Goal: Task Accomplishment & Management: Manage account settings

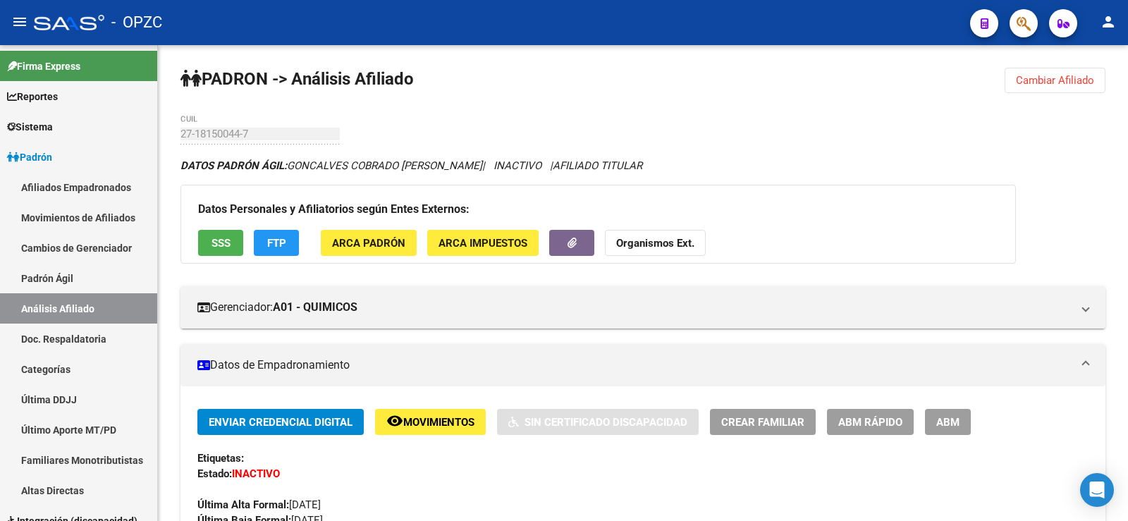
scroll to position [1265, 0]
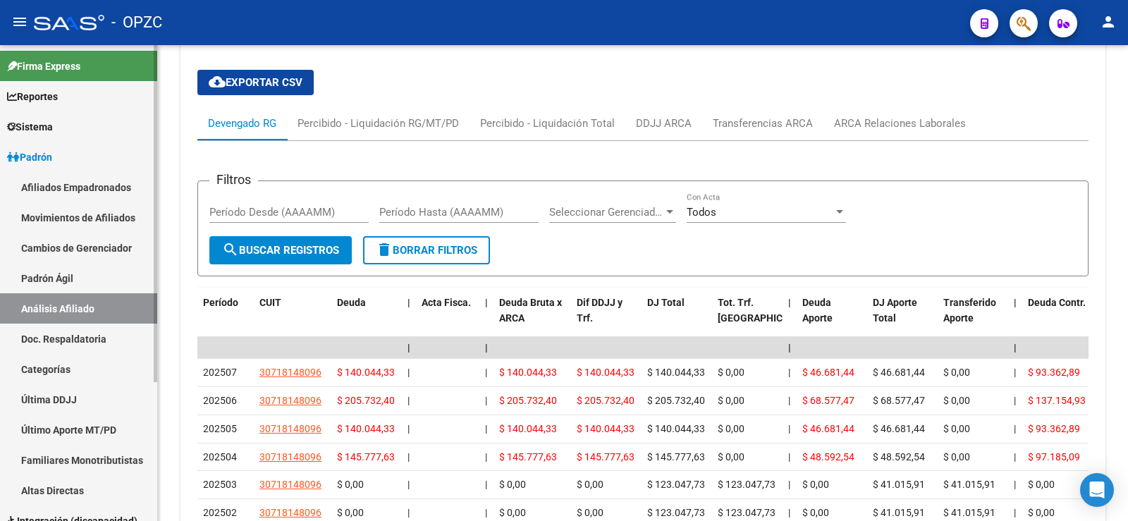
click at [109, 186] on link "Afiliados Empadronados" at bounding box center [78, 187] width 157 height 30
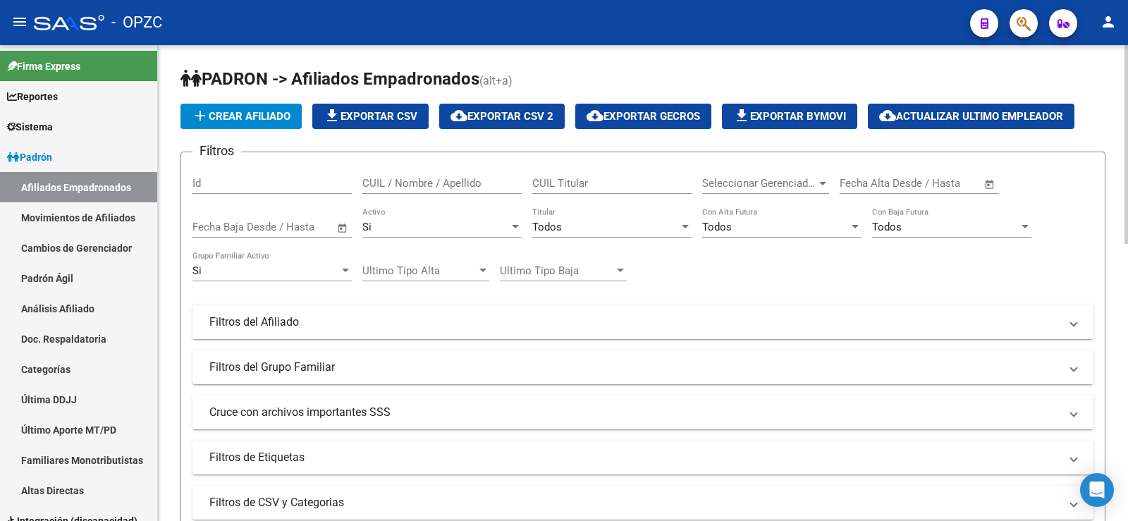
click at [457, 185] on input "CUIL / Nombre / Apellido" at bounding box center [441, 183] width 159 height 13
click at [603, 187] on input "CUIL Titular" at bounding box center [611, 183] width 159 height 13
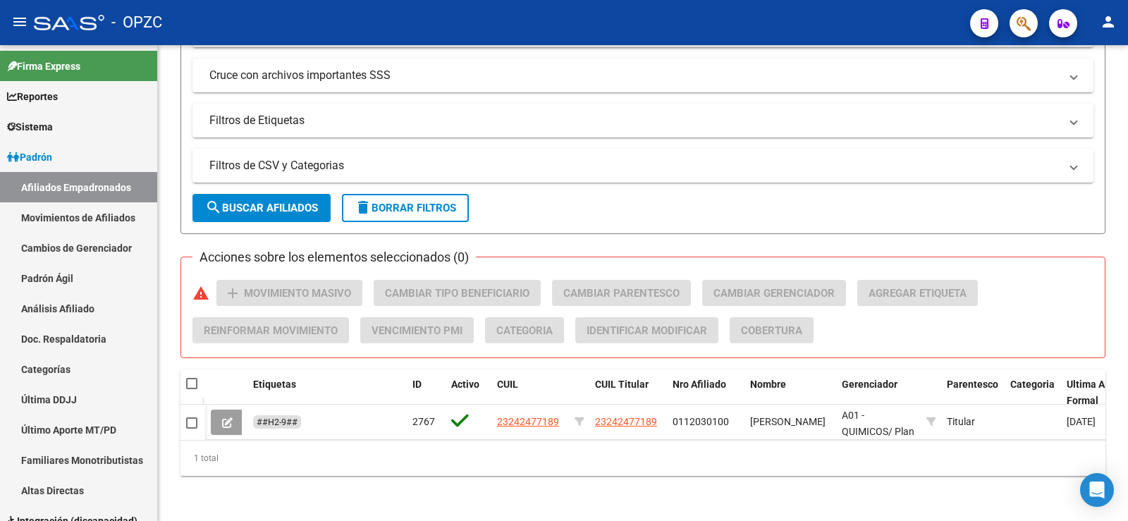
type input "23242477189"
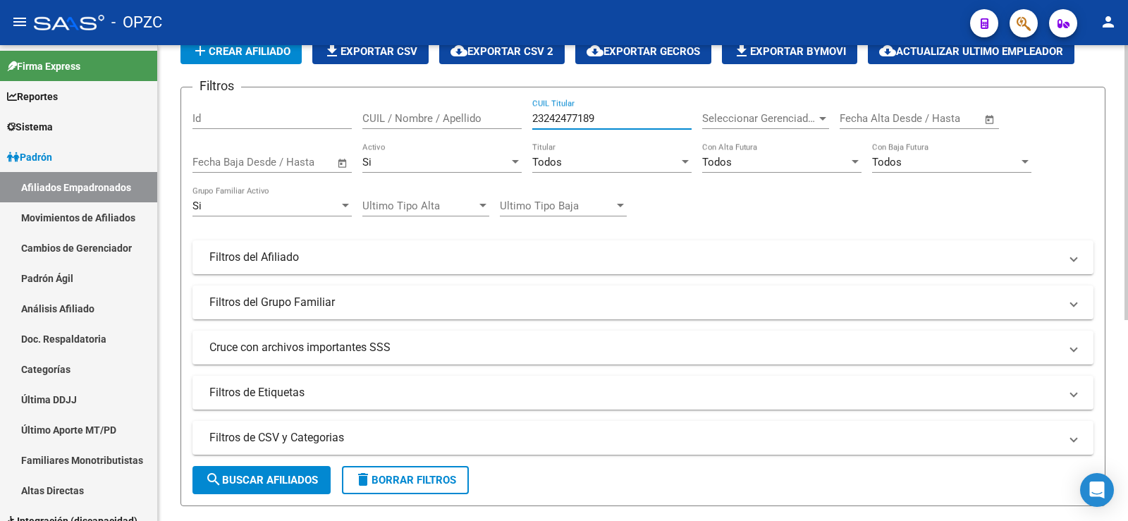
scroll to position [0, 0]
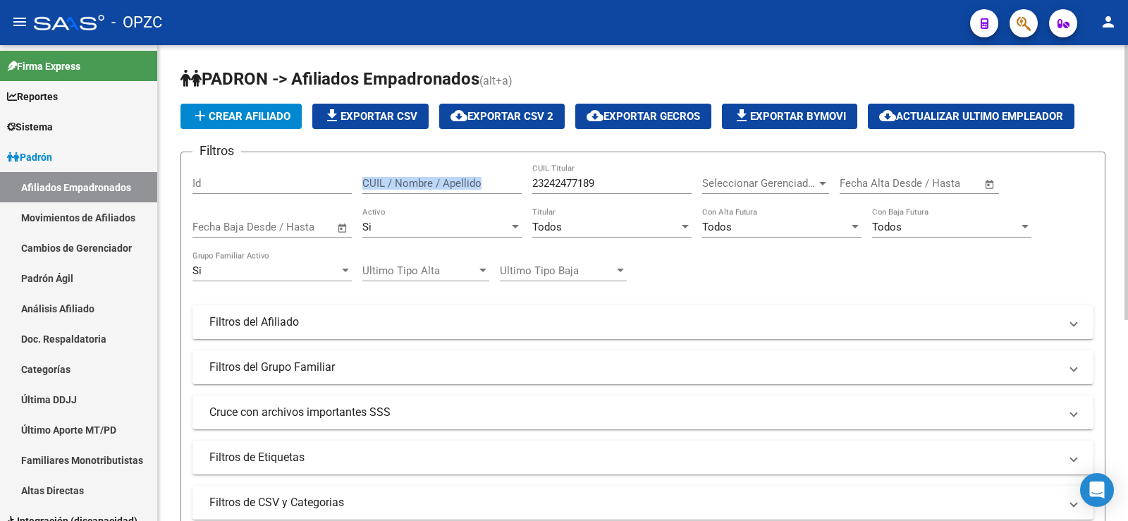
click at [482, 181] on div "Filtros Id CUIL / Nombre / Apellido 23242477189 CUIL Titular Seleccionar Gerenc…" at bounding box center [642, 319] width 901 height 311
drag, startPoint x: 647, startPoint y: 179, endPoint x: 450, endPoint y: 185, distance: 197.5
click at [450, 185] on div "Filtros Id CUIL / Nombre / Apellido 23242477189 CUIL Titular Seleccionar Gerenc…" at bounding box center [642, 319] width 901 height 311
click at [411, 185] on input "CUIL / Nombre / Apellido" at bounding box center [441, 183] width 159 height 13
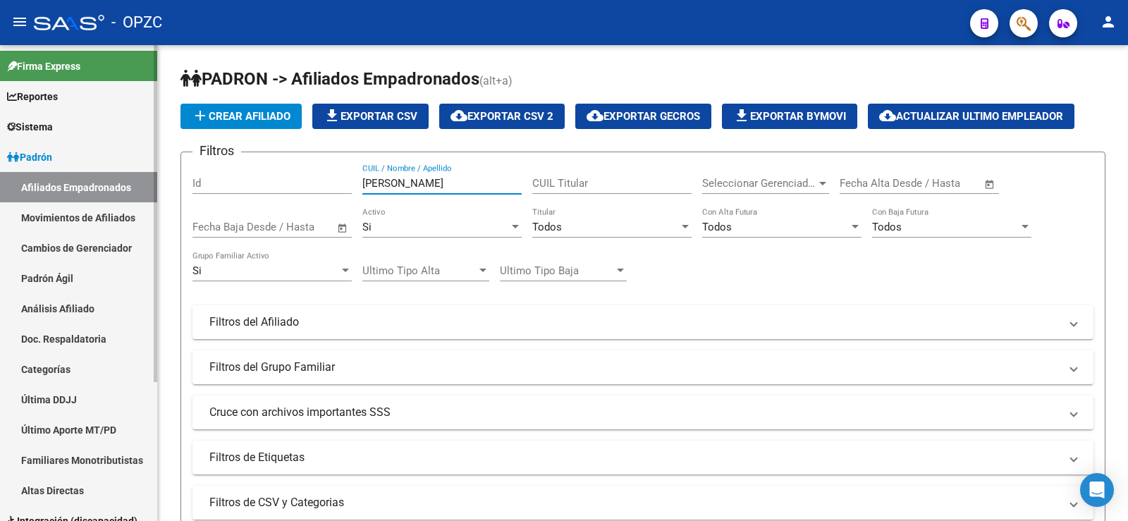
drag, startPoint x: 436, startPoint y: 186, endPoint x: 121, endPoint y: 197, distance: 314.7
click at [121, 197] on mat-sidenav-container "Firma Express Reportes Tablero de Control Ingresos Percibidos Análisis de todos…" at bounding box center [564, 283] width 1128 height 476
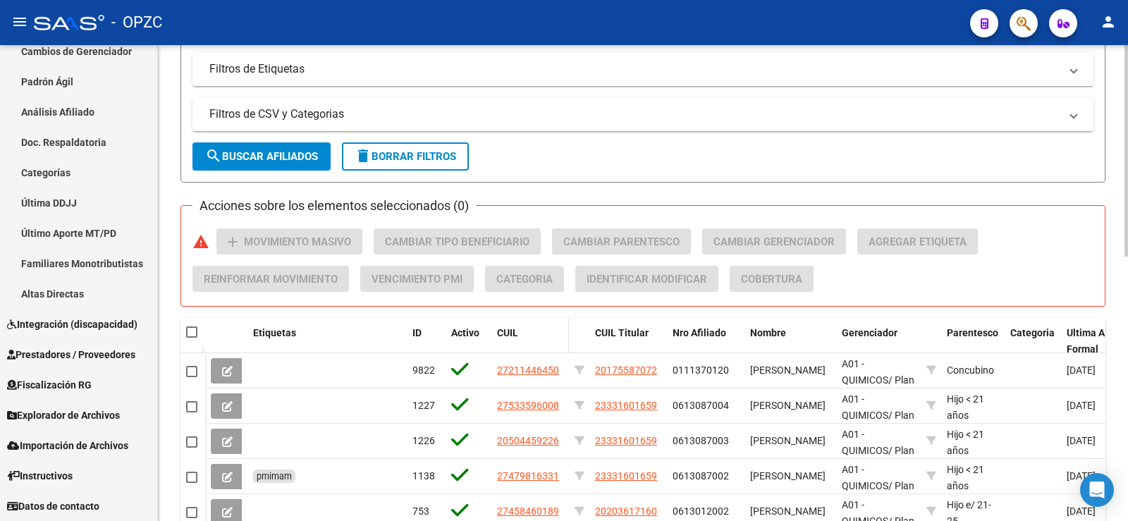
scroll to position [423, 0]
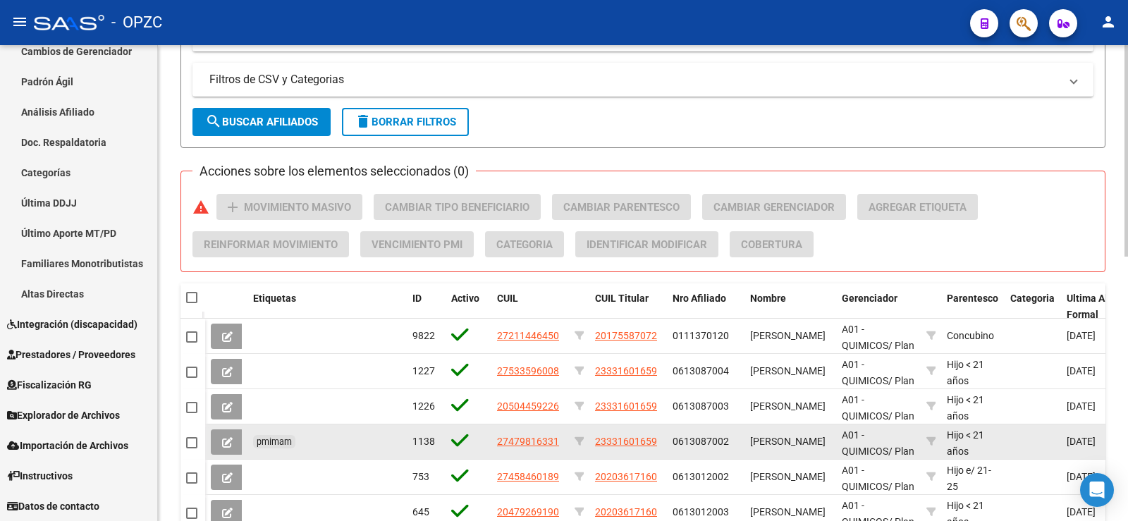
type input "BENET"
click at [191, 440] on span at bounding box center [191, 442] width 11 height 11
click at [191, 448] on input "checkbox" at bounding box center [191, 448] width 1 height 1
checkbox input "true"
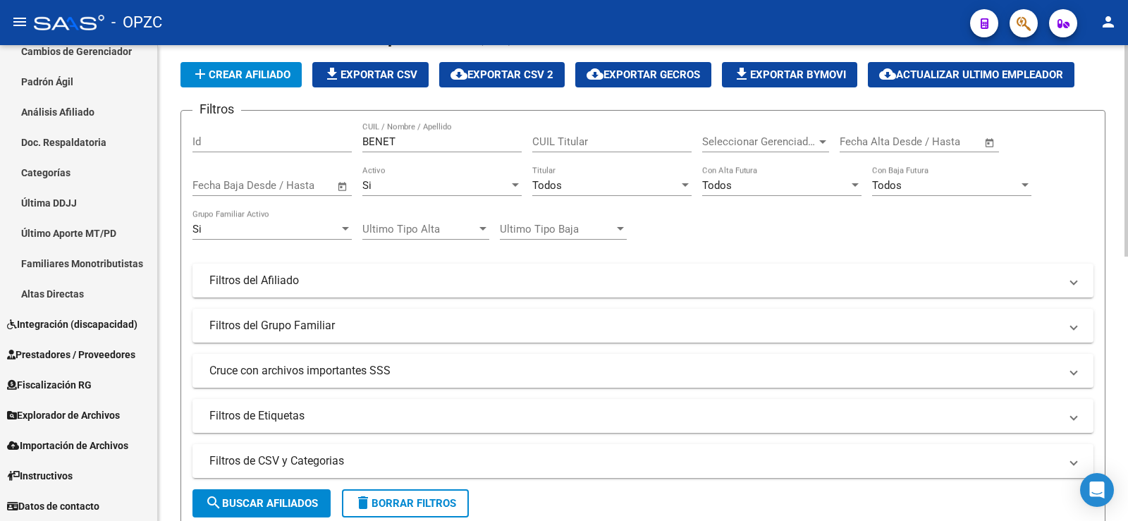
scroll to position [0, 0]
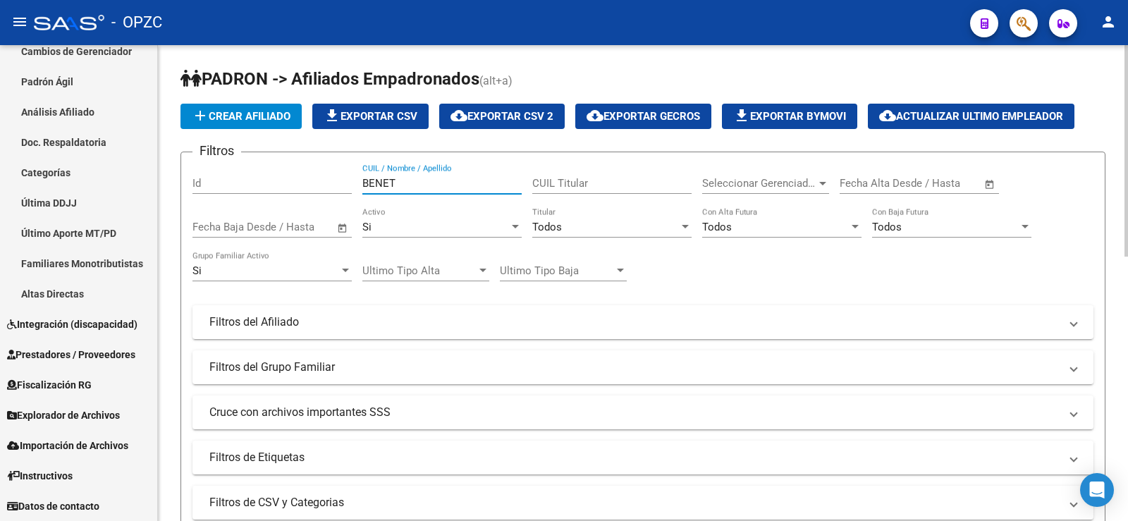
drag, startPoint x: 446, startPoint y: 182, endPoint x: 294, endPoint y: 181, distance: 151.6
click at [294, 181] on div "Filtros Id BENET CUIL / Nombre / Apellido CUIL Titular Seleccionar Gerenciador …" at bounding box center [642, 319] width 901 height 311
type input "PORTILLO"
checkbox input "false"
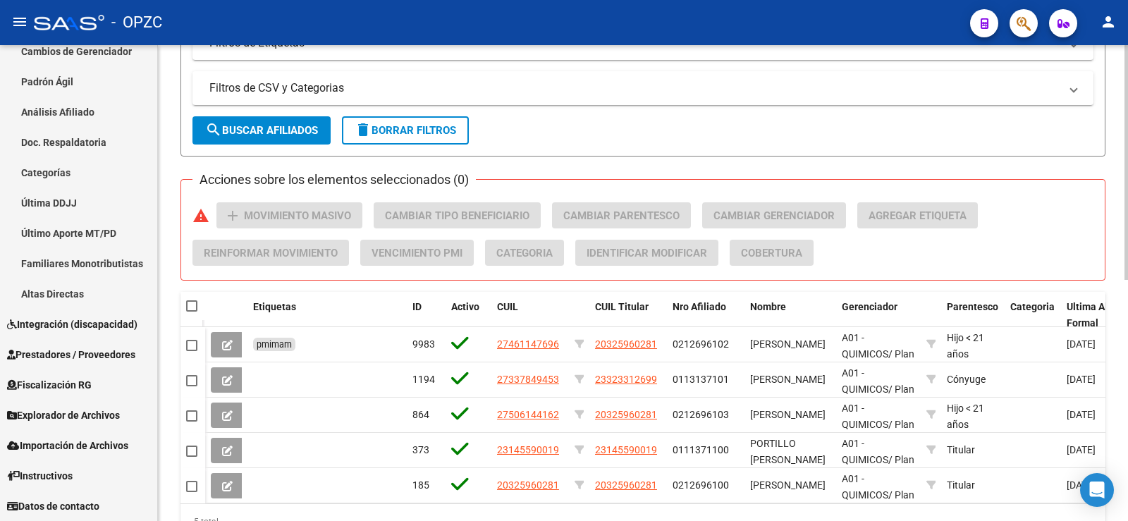
scroll to position [489, 0]
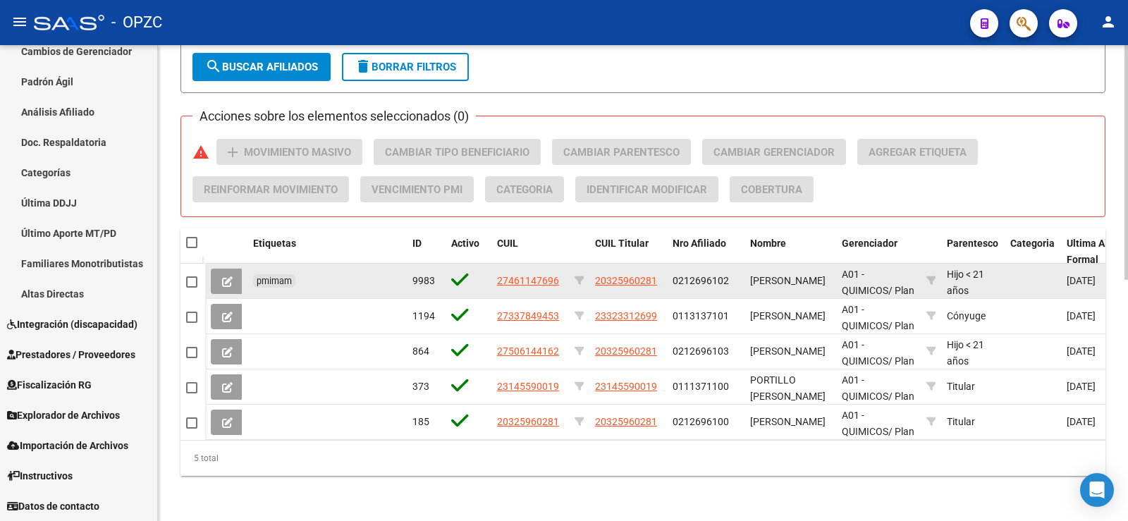
type input "PORTILLO"
click at [190, 276] on span at bounding box center [191, 281] width 11 height 11
click at [191, 288] on input "checkbox" at bounding box center [191, 288] width 1 height 1
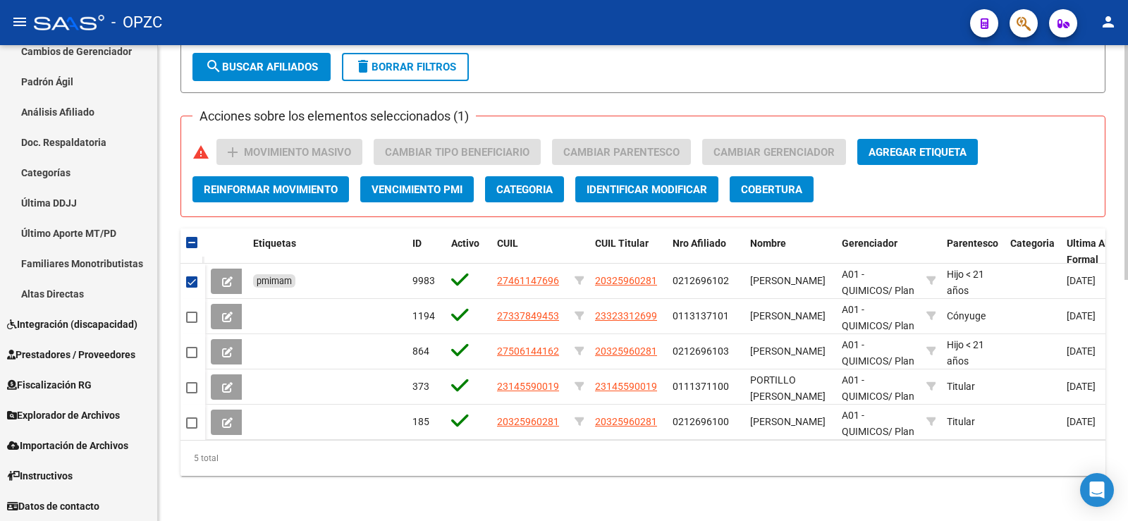
click at [948, 146] on span "Agregar Etiqueta" at bounding box center [918, 152] width 98 height 13
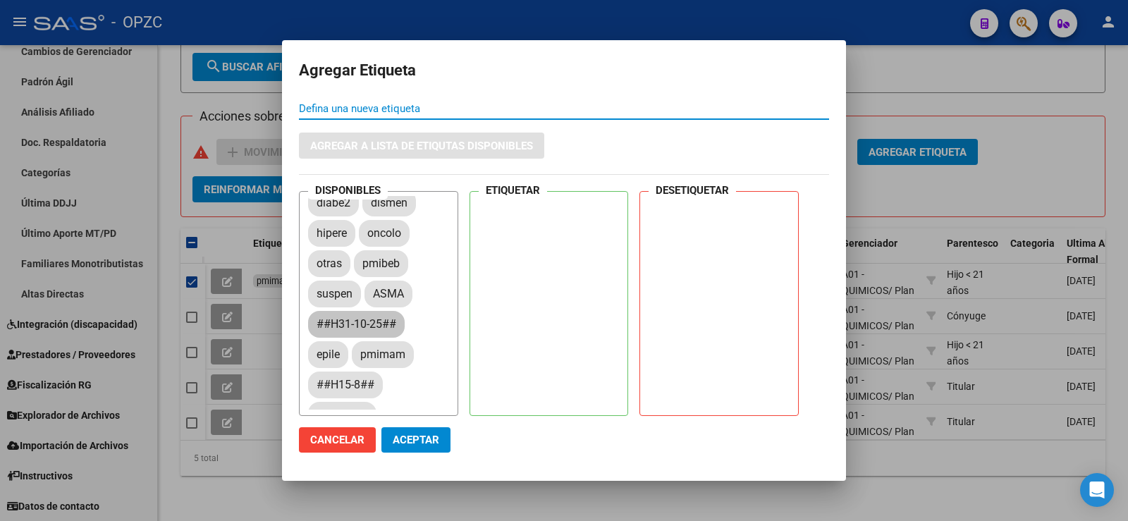
scroll to position [141, 0]
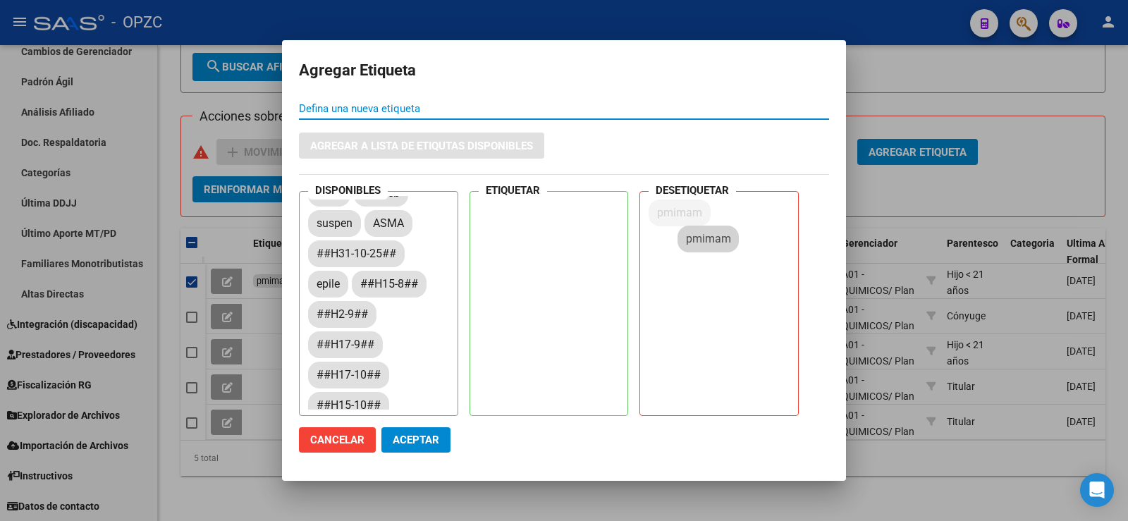
drag, startPoint x: 379, startPoint y: 284, endPoint x: 701, endPoint y: 234, distance: 326.1
click at [436, 439] on span "Aceptar" at bounding box center [416, 440] width 47 height 13
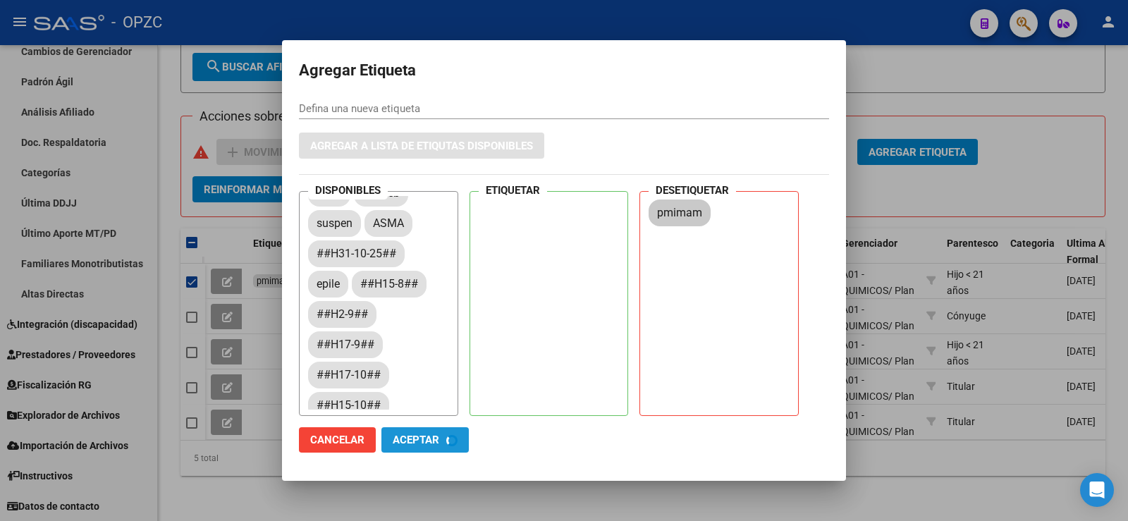
checkbox input "false"
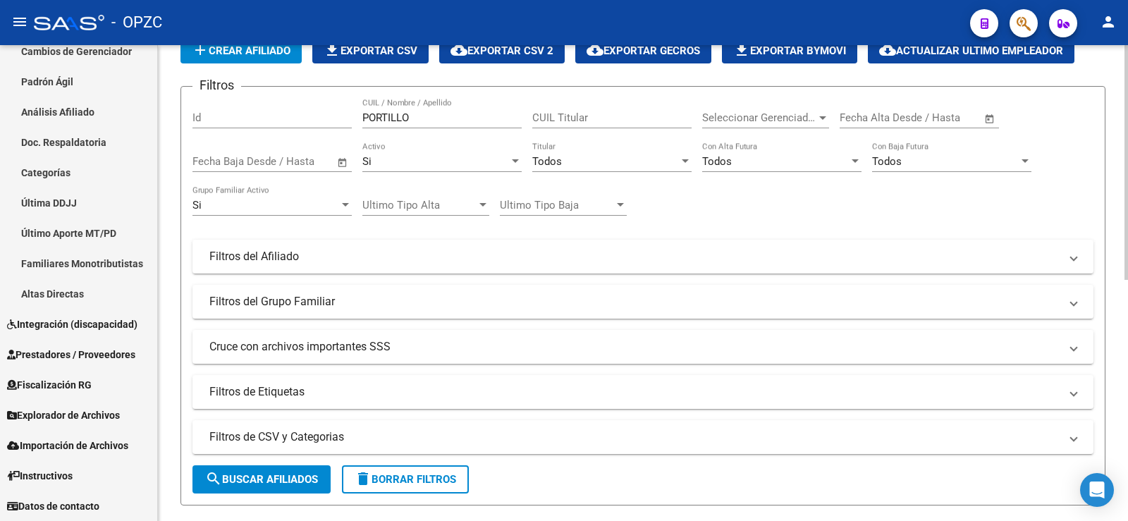
scroll to position [0, 0]
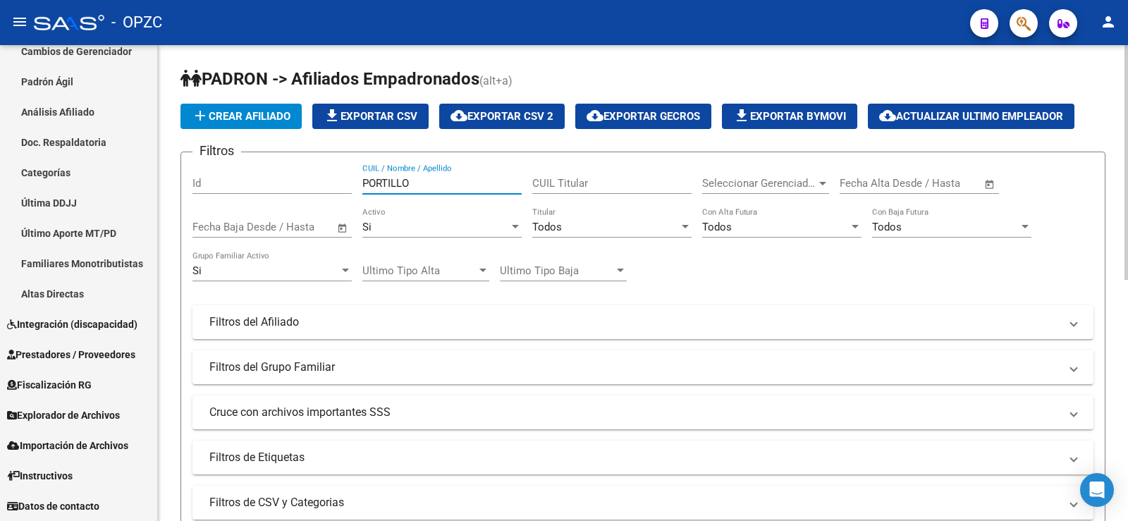
drag, startPoint x: 434, startPoint y: 185, endPoint x: 303, endPoint y: 191, distance: 131.3
click at [303, 191] on div "Filtros Id PORTILLO CUIL / Nombre / Apellido CUIL Titular Seleccionar Gerenciad…" at bounding box center [642, 319] width 901 height 311
drag, startPoint x: 424, startPoint y: 183, endPoint x: 258, endPoint y: 176, distance: 165.9
click at [258, 176] on div "Filtros Id TELECHEA CUIL / Nombre / Apellido CUIL Titular Seleccionar Gerenciad…" at bounding box center [642, 319] width 901 height 311
drag, startPoint x: 412, startPoint y: 185, endPoint x: 293, endPoint y: 197, distance: 119.7
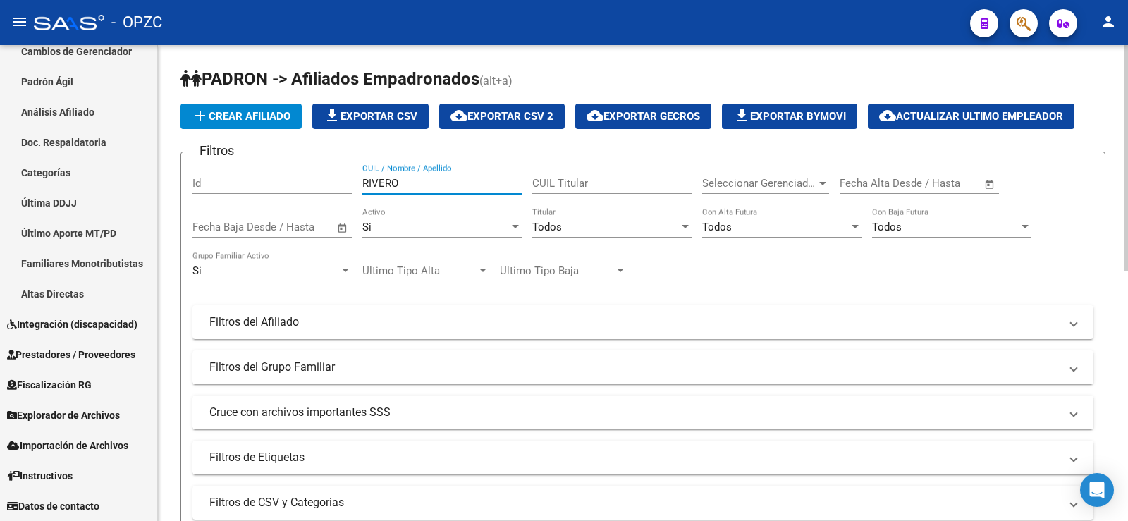
click at [293, 197] on div "Filtros Id RIVERO CUIL / Nombre / Apellido CUIL Titular Seleccionar Gerenciador…" at bounding box center [642, 319] width 901 height 311
drag, startPoint x: 426, startPoint y: 183, endPoint x: 211, endPoint y: 178, distance: 215.1
click at [211, 178] on div "Filtros Id CORREA CUIL / Nombre / Apellido CUIL Titular Seleccionar Gerenciador…" at bounding box center [642, 319] width 901 height 311
drag, startPoint x: 408, startPoint y: 178, endPoint x: 244, endPoint y: 157, distance: 164.9
click at [244, 157] on form "Filtros Id IRIGOYT CUIL / Nombre / Apellido CUIL Titular Seleccionar Gerenciado…" at bounding box center [643, 362] width 925 height 420
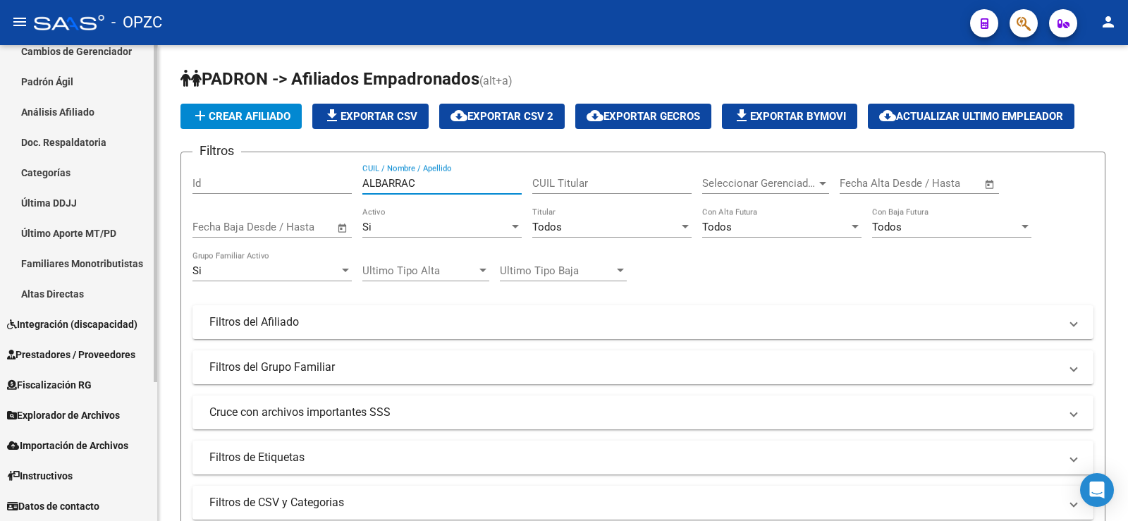
drag, startPoint x: 428, startPoint y: 180, endPoint x: 137, endPoint y: 199, distance: 291.8
click at [137, 199] on mat-sidenav-container "Firma Express Reportes Tablero de Control Ingresos Percibidos Análisis de todos…" at bounding box center [564, 283] width 1128 height 476
type input "DARGAIN"
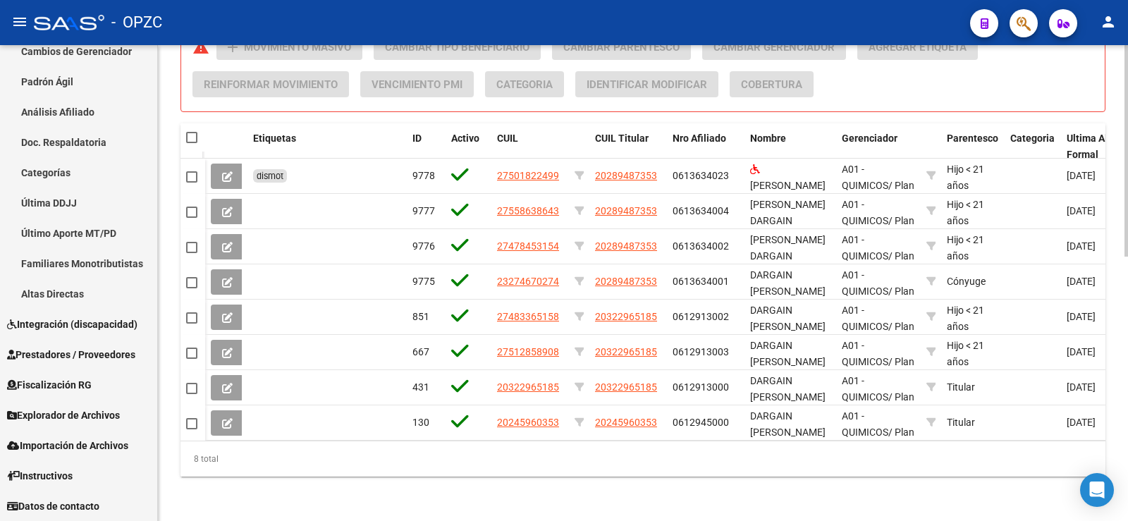
scroll to position [594, 0]
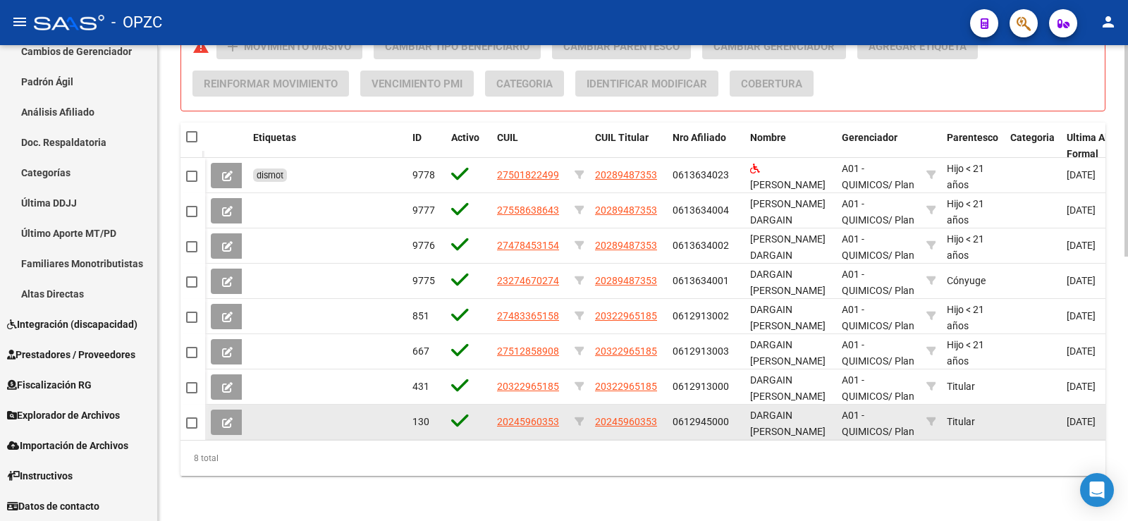
click at [224, 417] on icon at bounding box center [227, 422] width 11 height 11
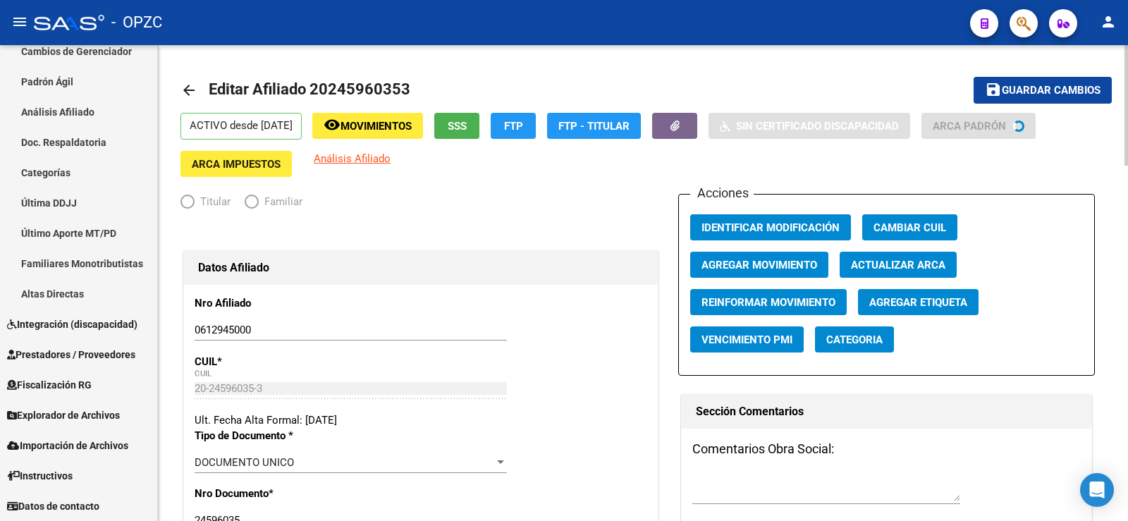
radio input "true"
type input "30-50101845-3"
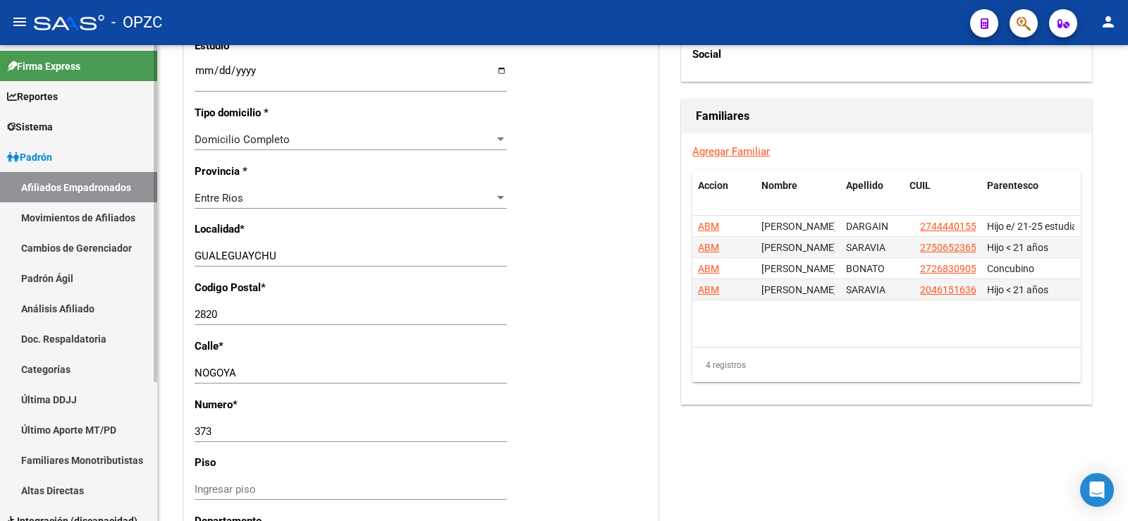
click at [82, 181] on link "Afiliados Empadronados" at bounding box center [78, 187] width 157 height 30
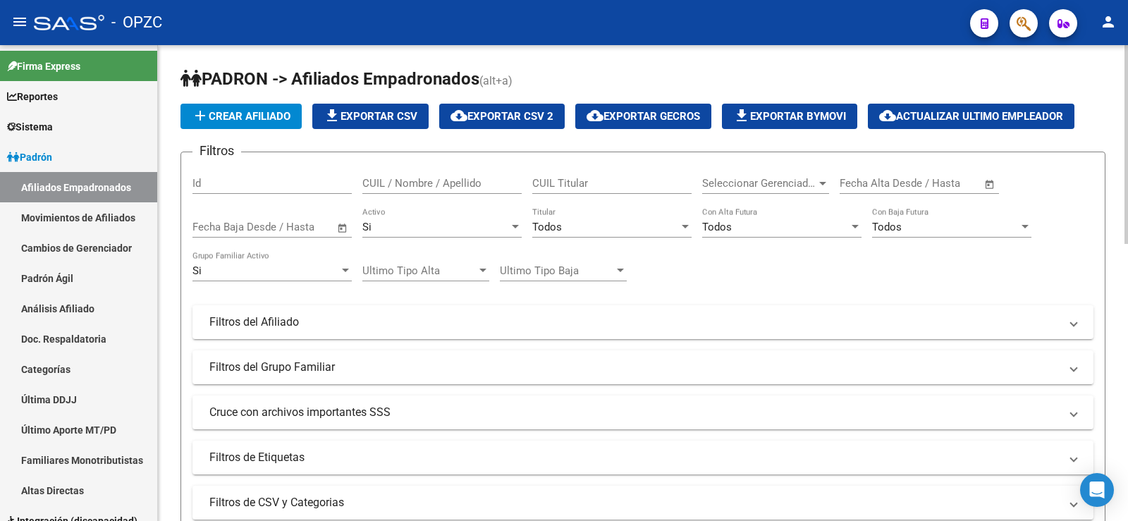
click at [427, 185] on input "CUIL / Nombre / Apellido" at bounding box center [441, 183] width 159 height 13
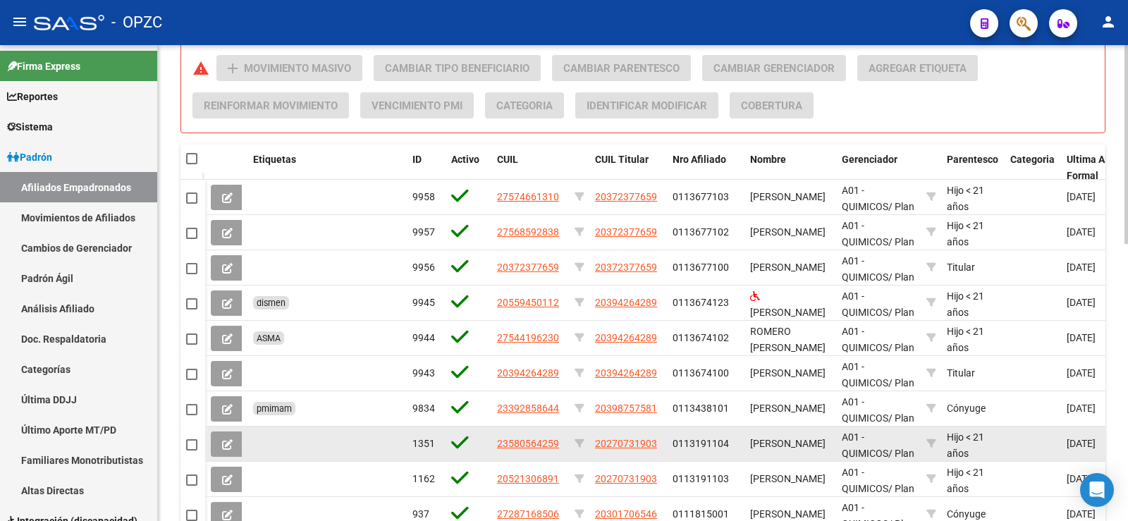
scroll to position [564, 0]
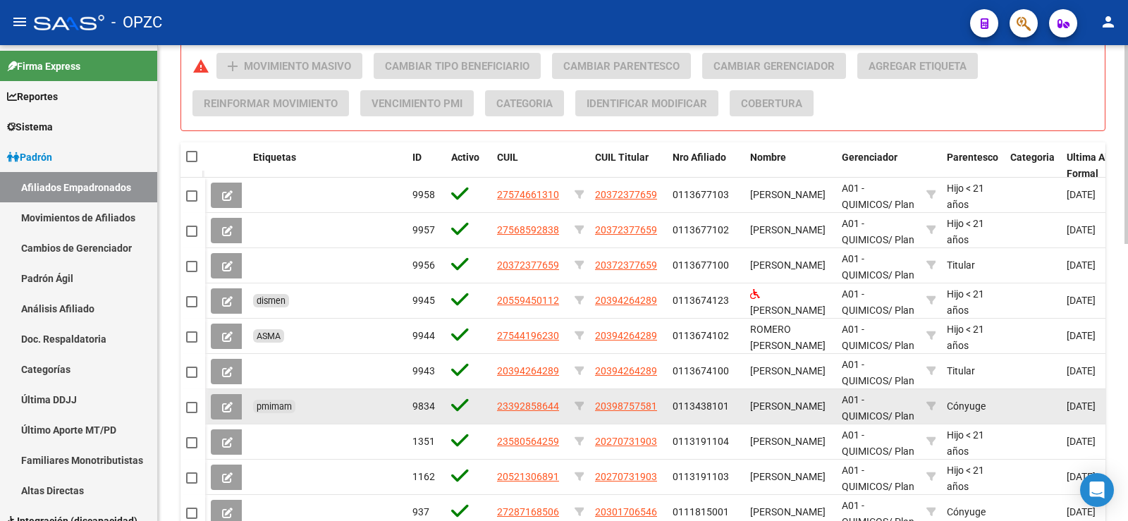
type input "ROMERO"
click at [191, 405] on span at bounding box center [191, 407] width 11 height 11
click at [191, 413] on input "checkbox" at bounding box center [191, 413] width 1 height 1
checkbox input "true"
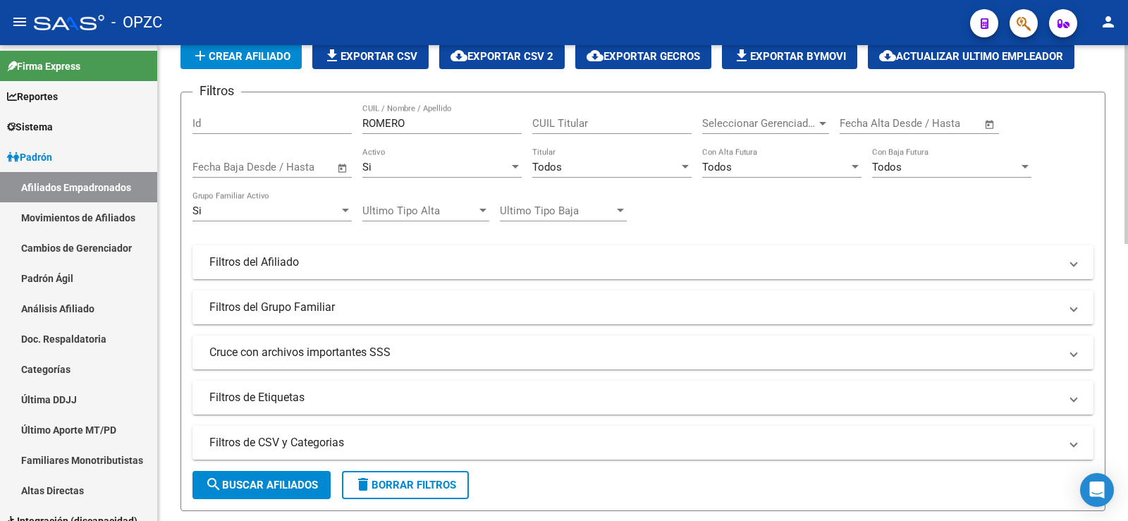
scroll to position [0, 0]
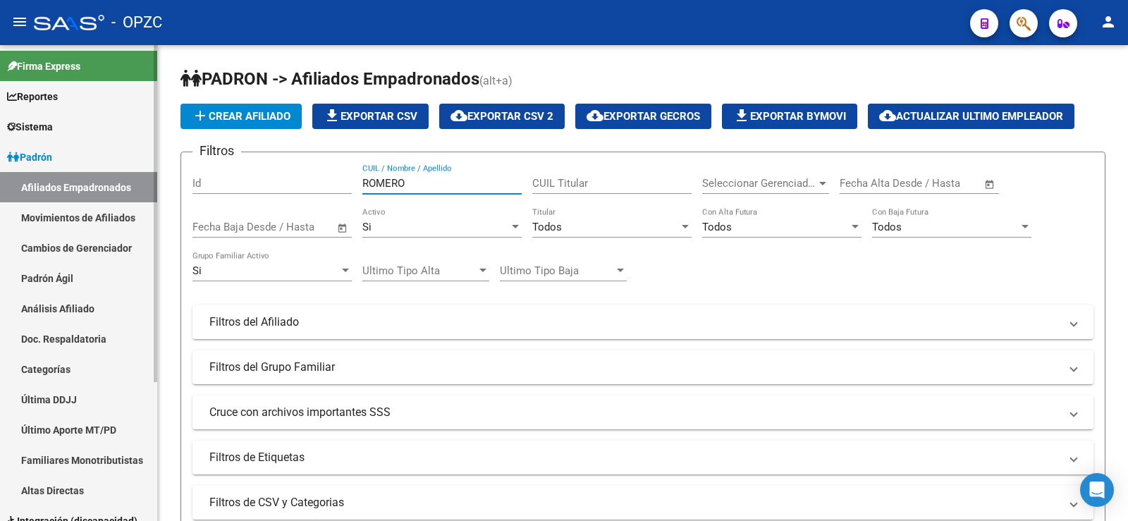
drag, startPoint x: 419, startPoint y: 181, endPoint x: 56, endPoint y: 171, distance: 362.5
click at [60, 170] on mat-sidenav-container "Firma Express Reportes Tablero de Control Ingresos Percibidos Análisis de todos…" at bounding box center [564, 283] width 1128 height 476
type input "HERGER"
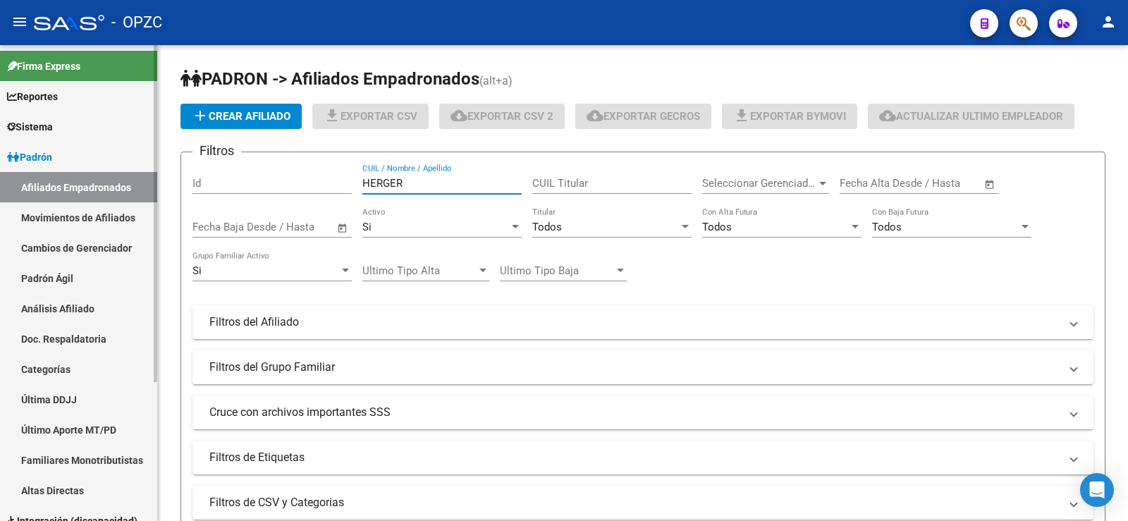
checkbox input "false"
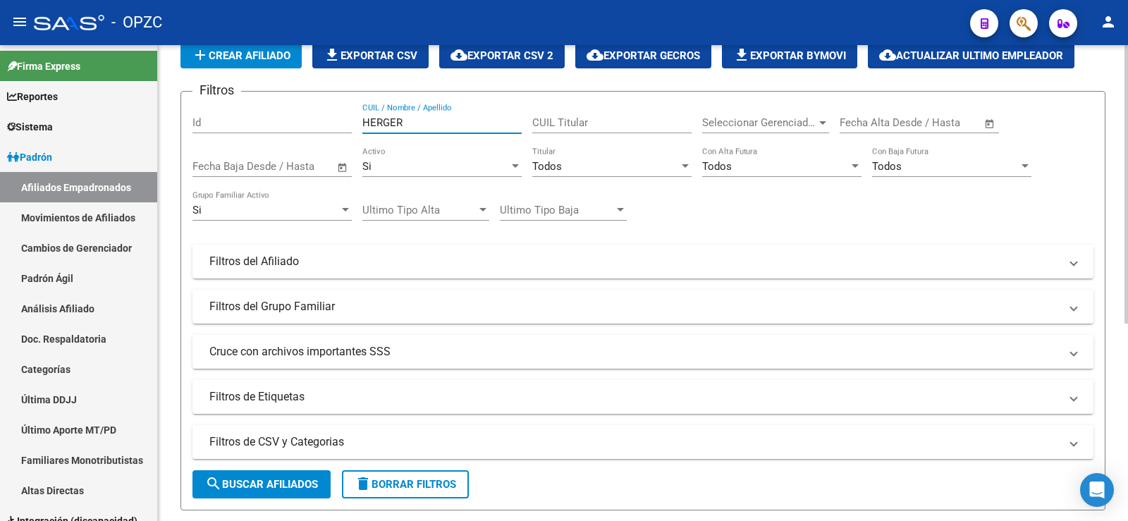
scroll to position [55, 0]
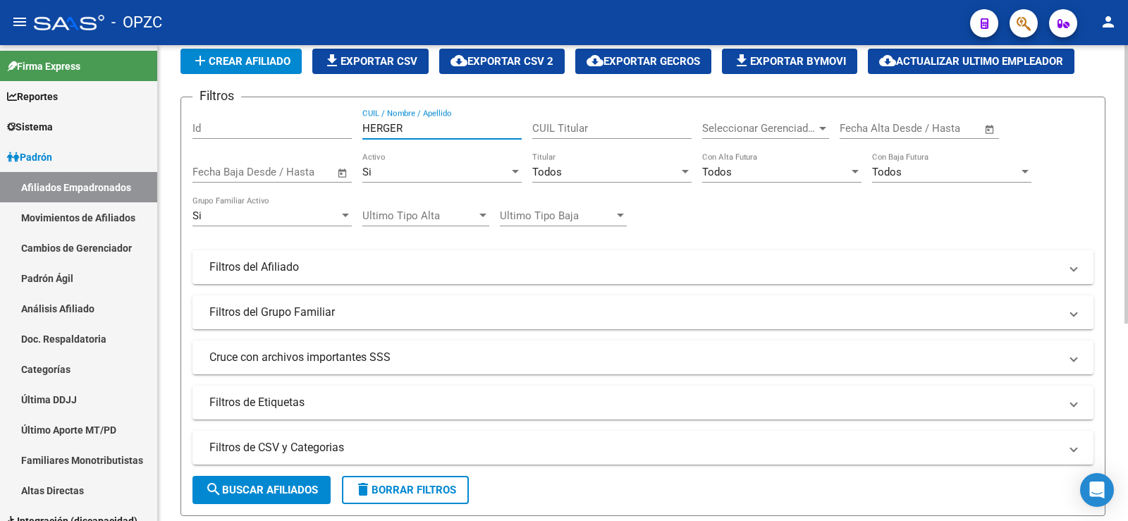
drag, startPoint x: 403, startPoint y: 129, endPoint x: 345, endPoint y: 120, distance: 59.2
click at [345, 120] on div "Filtros Id HERGER CUIL / Nombre / Apellido CUIL Titular Seleccionar Gerenciador…" at bounding box center [642, 264] width 901 height 311
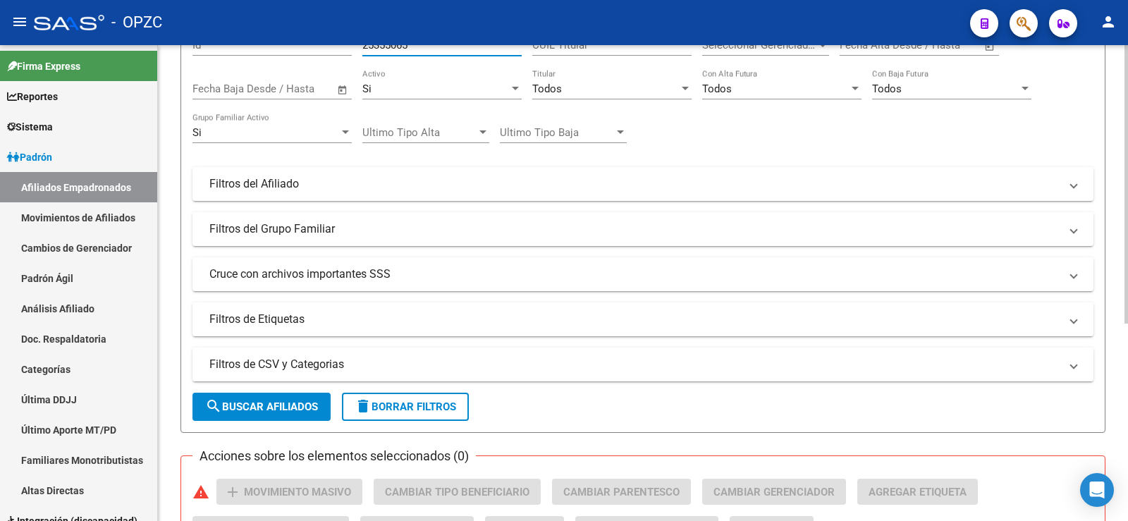
scroll to position [141, 0]
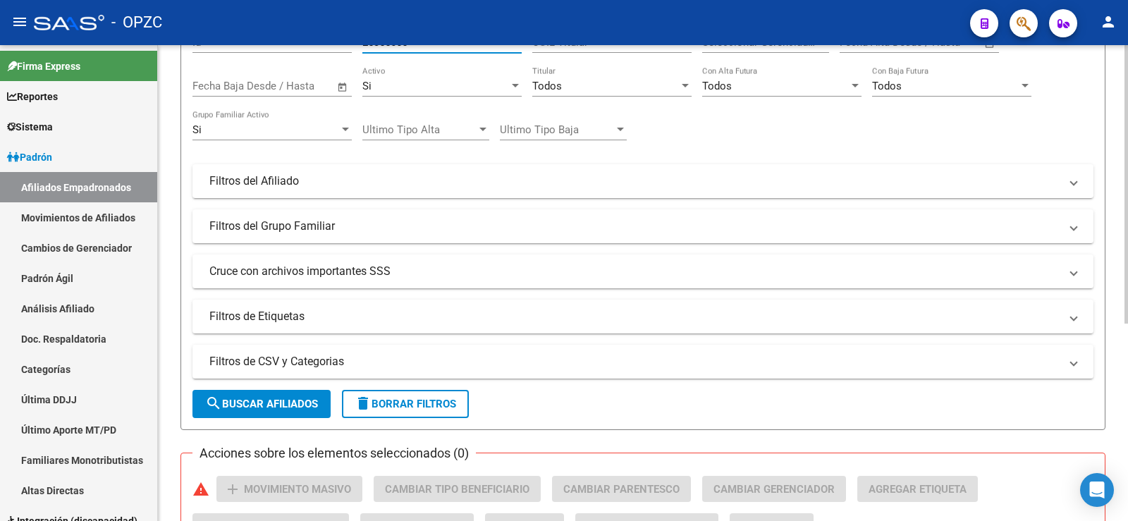
type input "25355065"
click at [410, 407] on span "delete Borrar Filtros" at bounding box center [406, 404] width 102 height 13
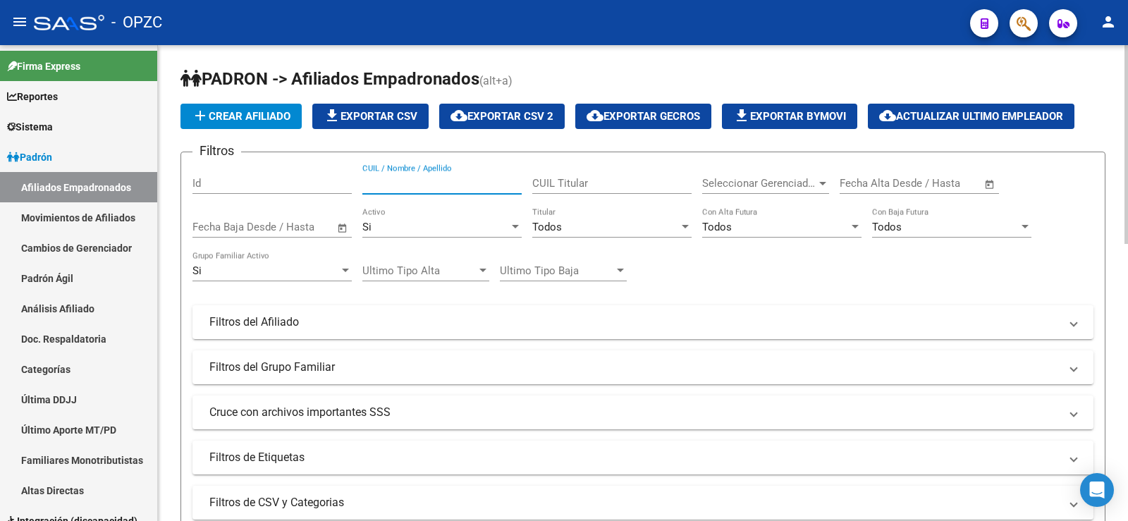
click at [466, 179] on input "CUIL / Nombre / Apellido" at bounding box center [441, 183] width 159 height 13
type input "FUNES"
click at [453, 231] on div "Si" at bounding box center [435, 227] width 147 height 13
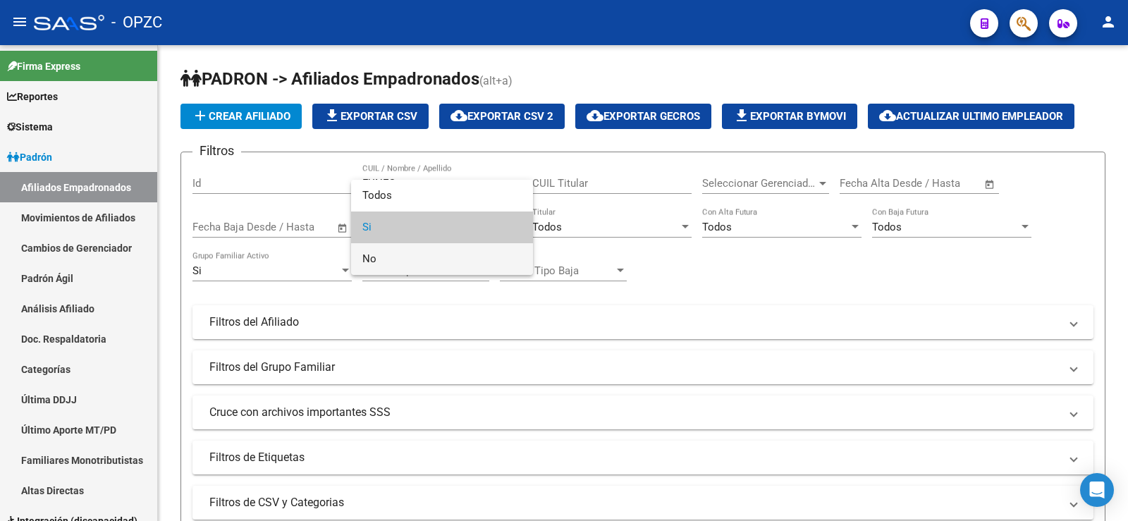
click at [429, 256] on span "No" at bounding box center [441, 259] width 159 height 32
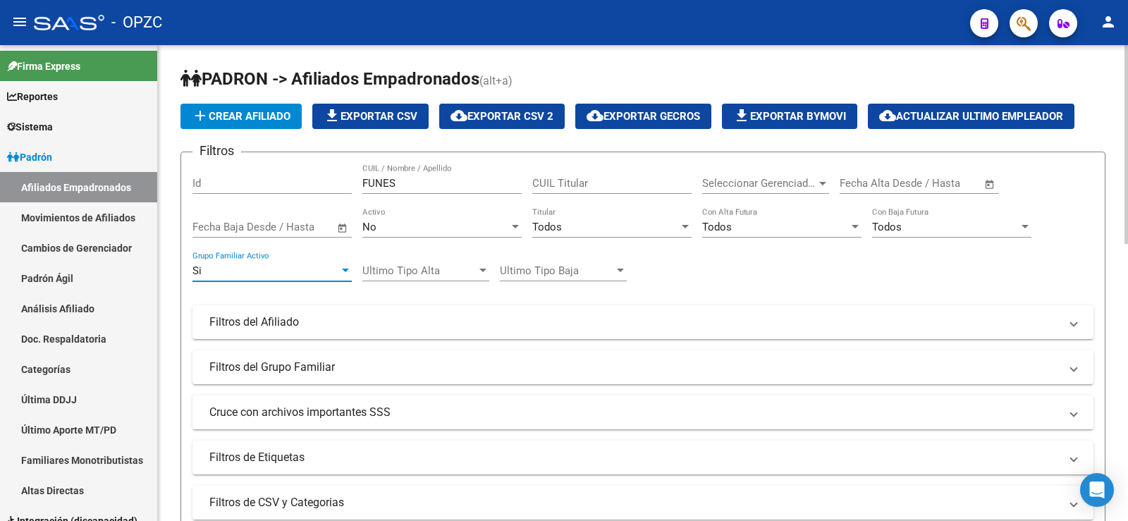
click at [290, 269] on div "Si" at bounding box center [265, 270] width 147 height 13
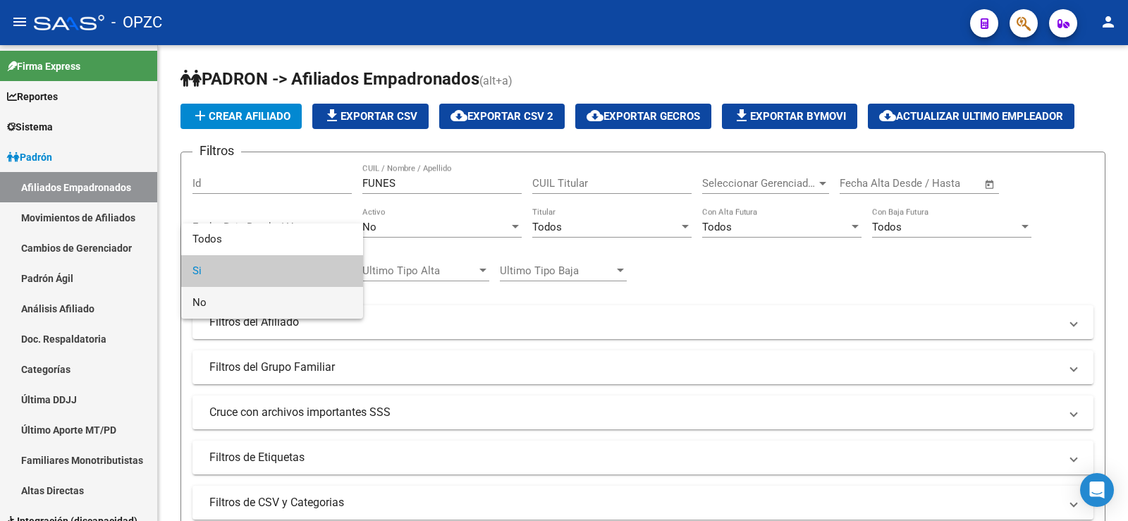
click at [273, 300] on span "No" at bounding box center [271, 303] width 159 height 32
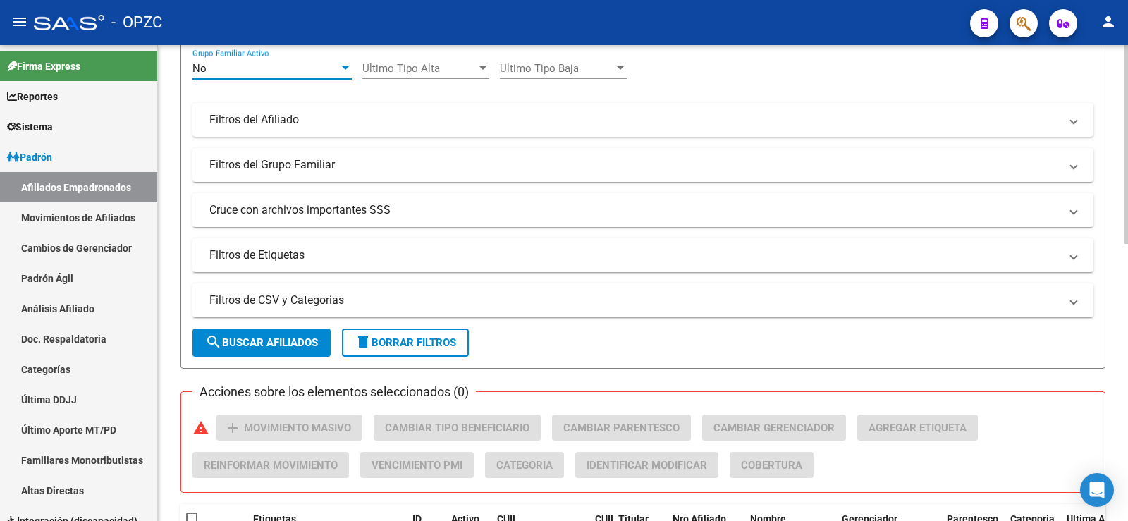
scroll to position [212, 0]
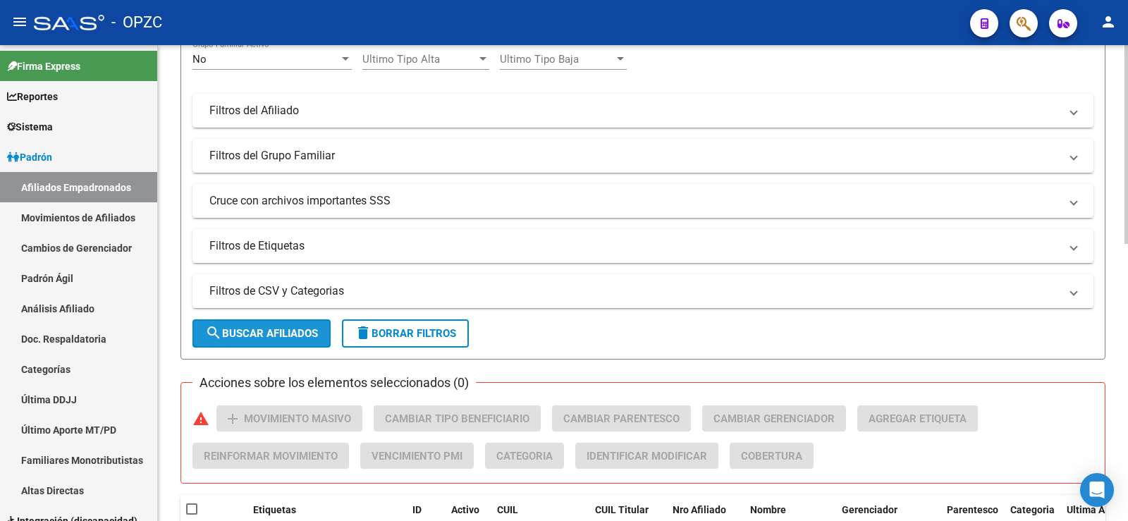
click at [264, 327] on span "search Buscar Afiliados" at bounding box center [261, 333] width 113 height 13
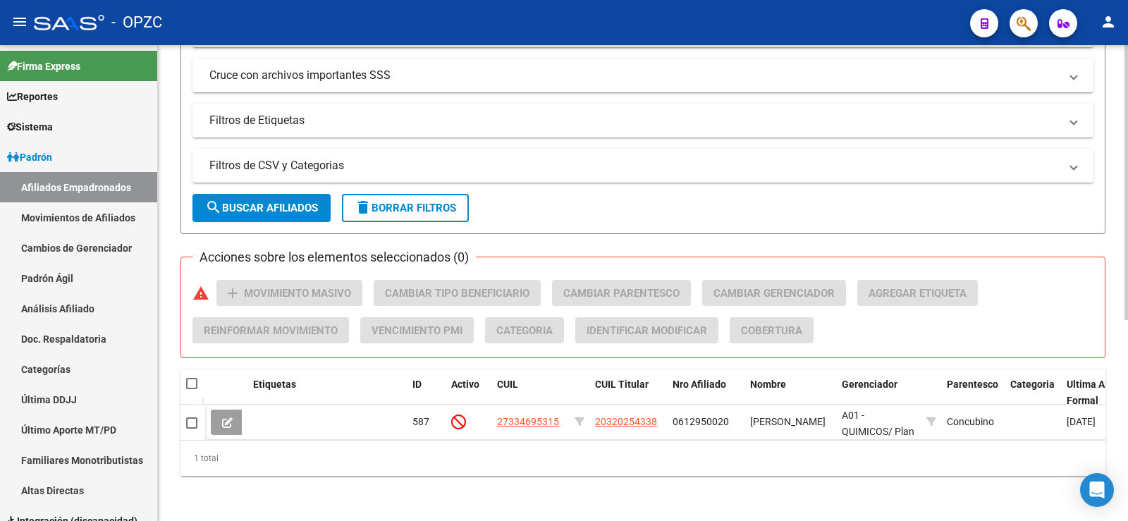
scroll to position [348, 0]
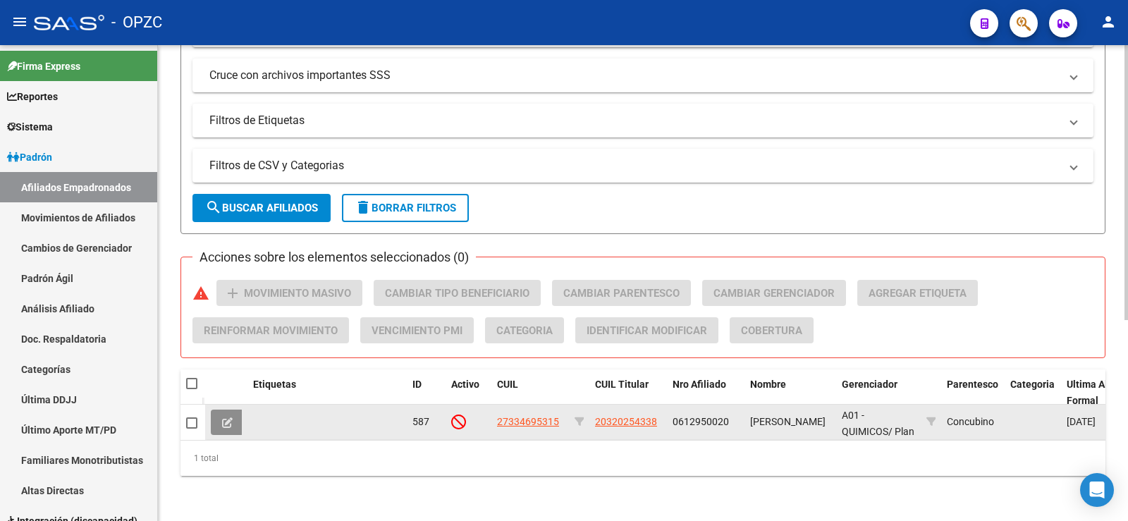
click at [222, 417] on icon at bounding box center [227, 422] width 11 height 11
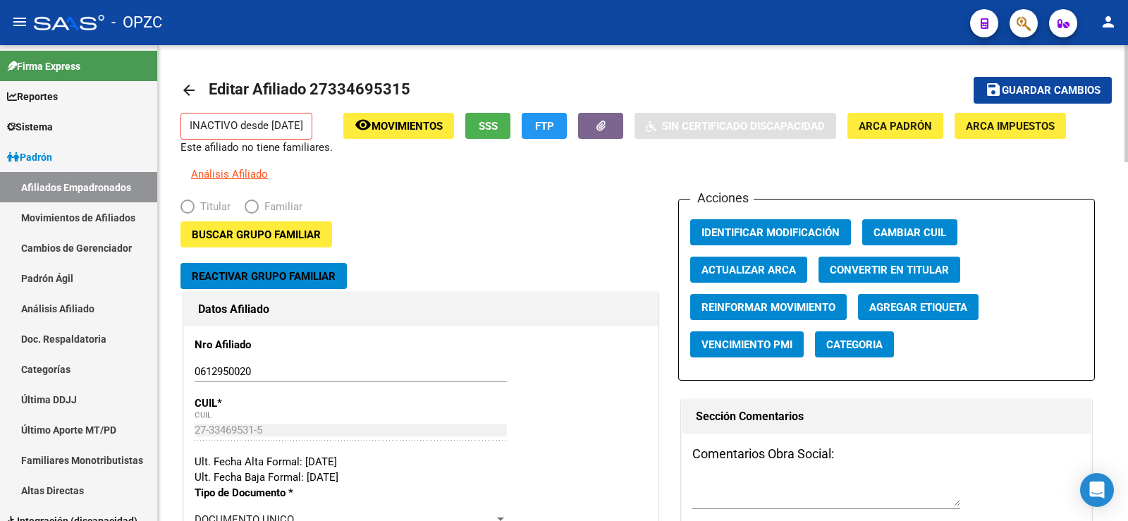
radio input "true"
click at [78, 314] on link "Análisis Afiliado" at bounding box center [78, 308] width 157 height 30
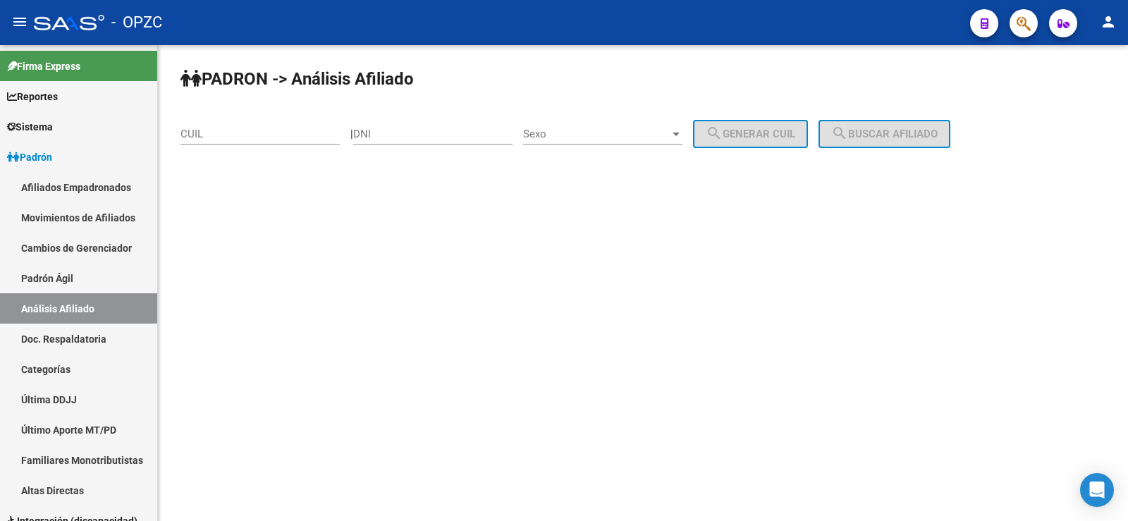
click at [226, 133] on input "CUIL" at bounding box center [260, 134] width 159 height 13
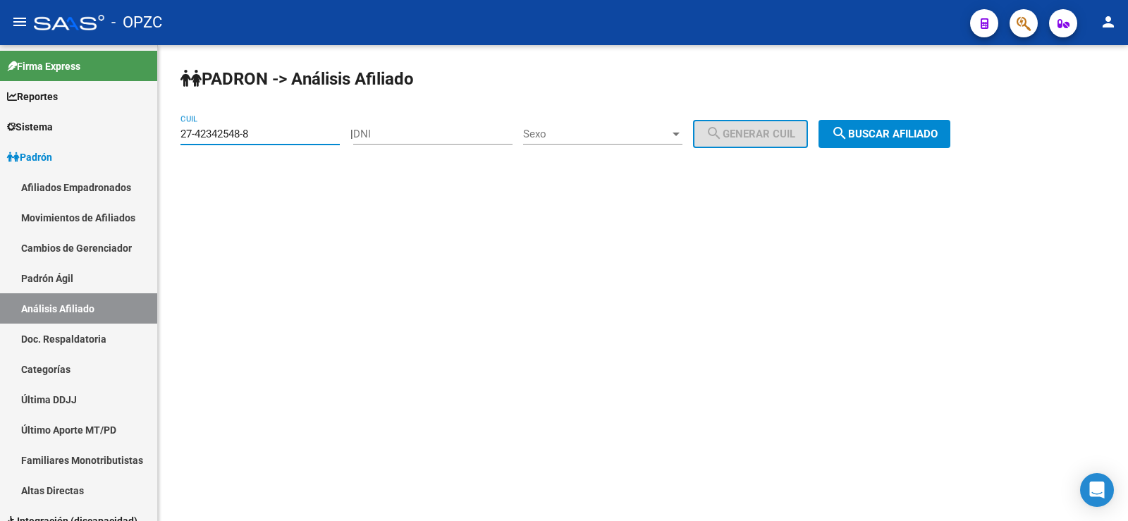
click at [877, 126] on button "search Buscar afiliado" at bounding box center [885, 134] width 132 height 28
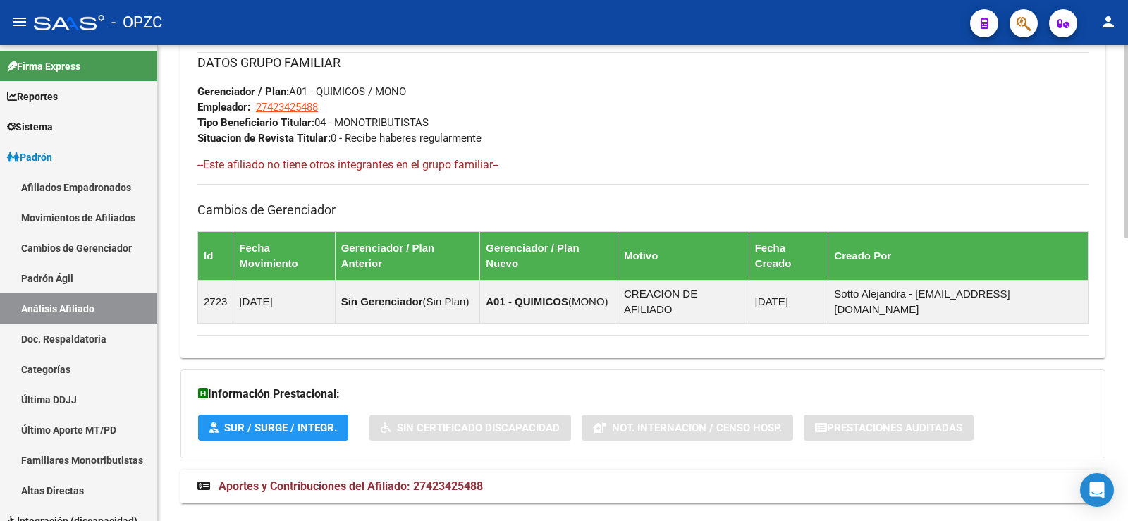
scroll to position [702, 0]
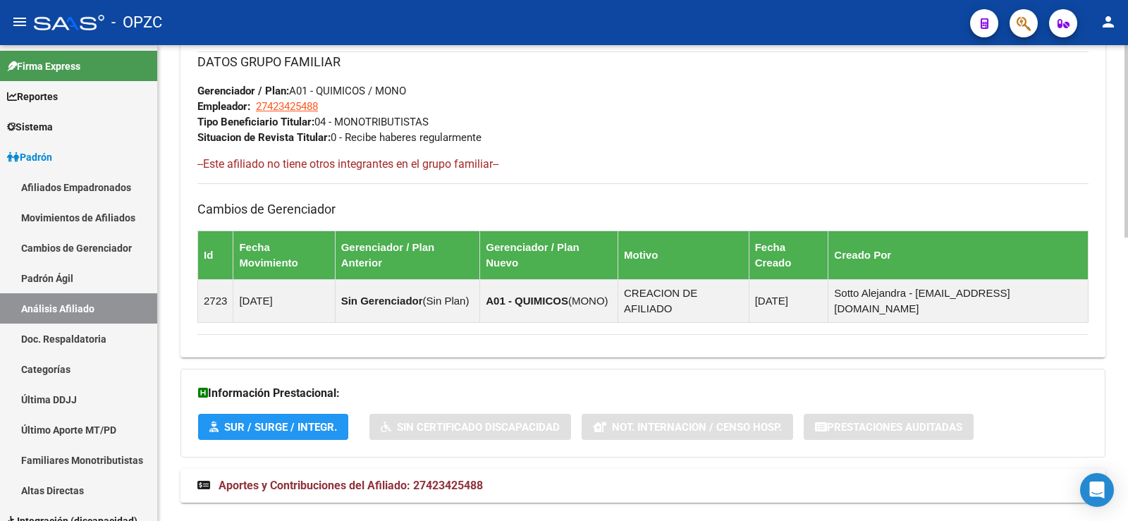
click at [384, 479] on span "Aportes y Contribuciones del Afiliado: 27423425488" at bounding box center [351, 485] width 264 height 13
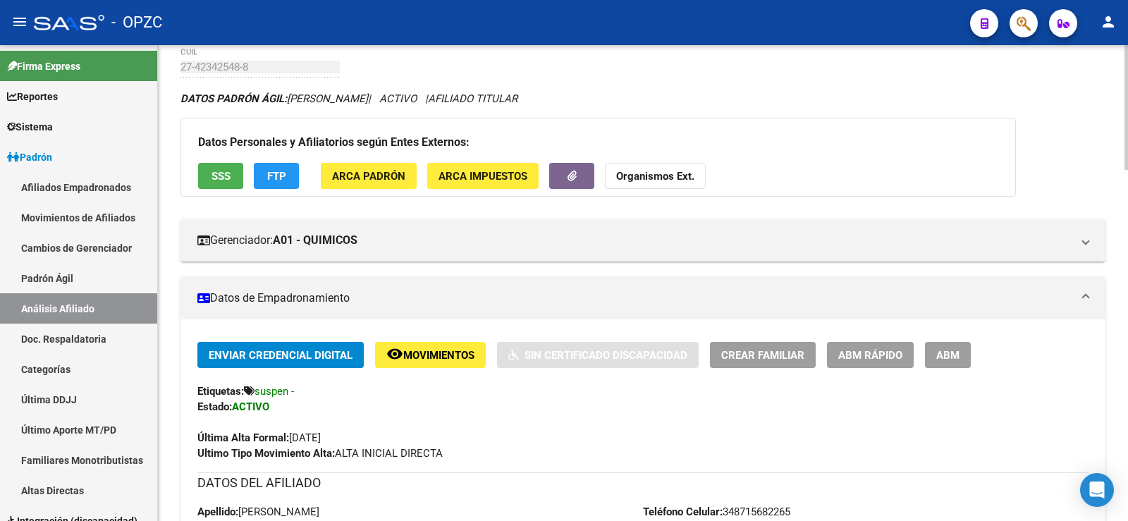
scroll to position [0, 0]
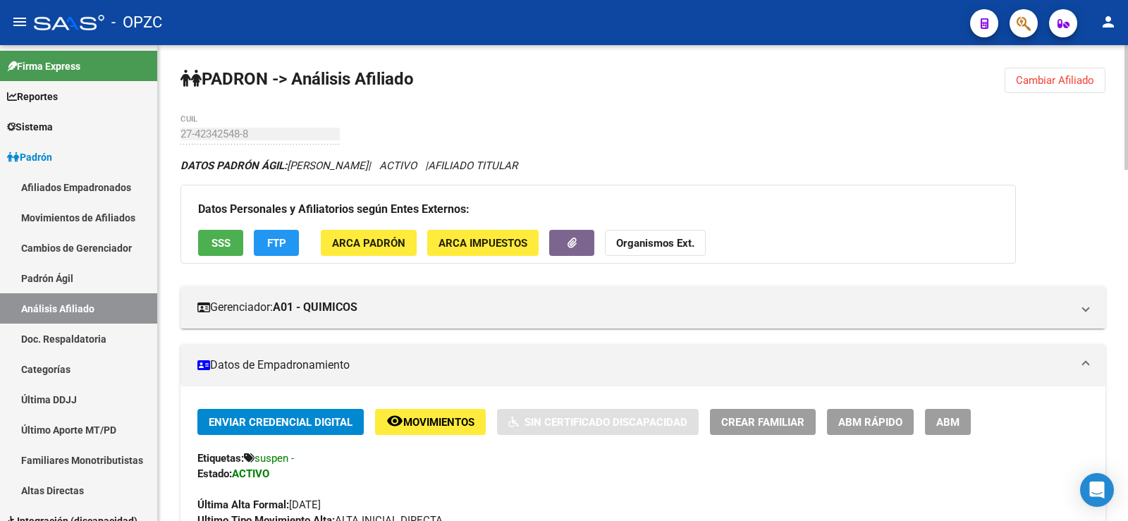
click at [1063, 82] on span "Cambiar Afiliado" at bounding box center [1055, 80] width 78 height 13
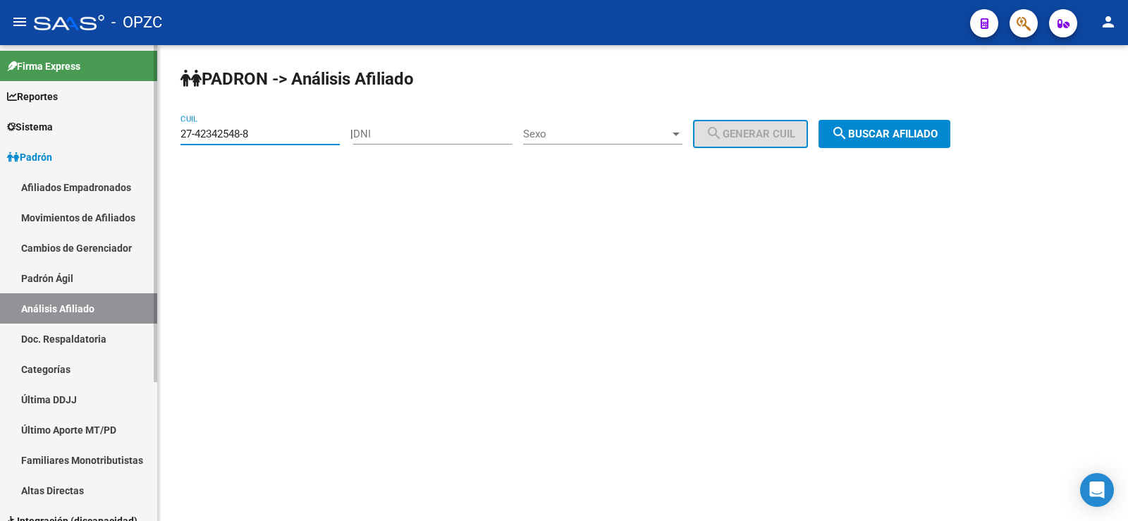
drag, startPoint x: 275, startPoint y: 135, endPoint x: 23, endPoint y: 154, distance: 253.1
click at [23, 154] on mat-sidenav-container "Firma Express Reportes Tablero de Control Ingresos Percibidos Análisis de todos…" at bounding box center [564, 283] width 1128 height 476
type input "20-94323035-9"
click at [887, 131] on span "search Buscar afiliado" at bounding box center [884, 134] width 106 height 13
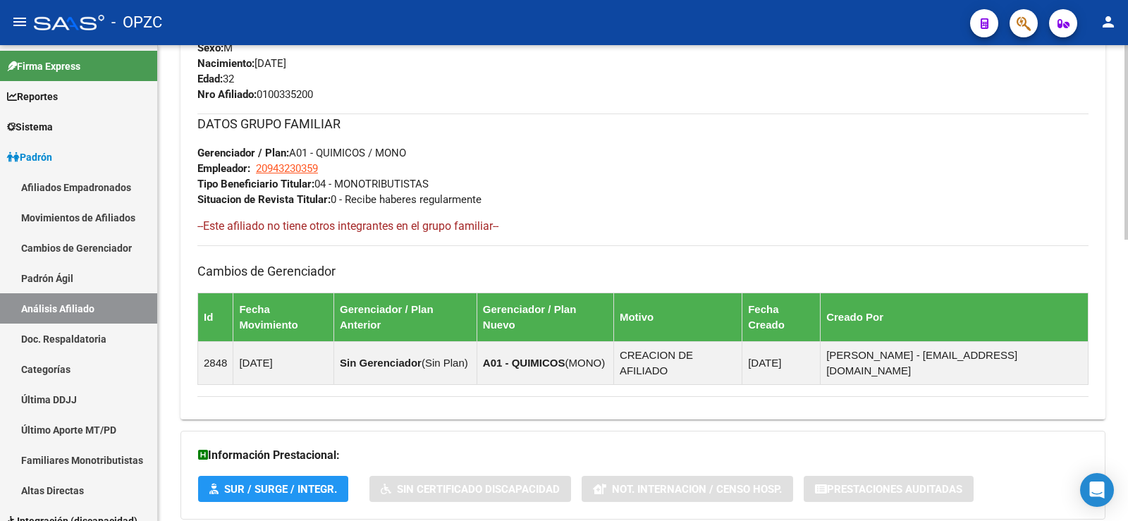
scroll to position [686, 0]
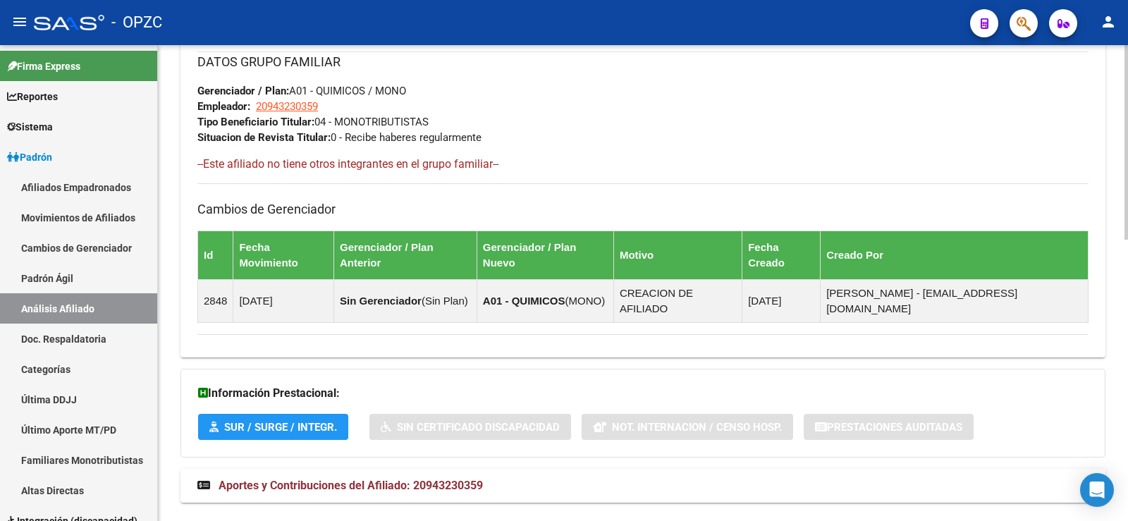
click at [463, 479] on span "Aportes y Contribuciones del Afiliado: 20943230359" at bounding box center [351, 485] width 264 height 13
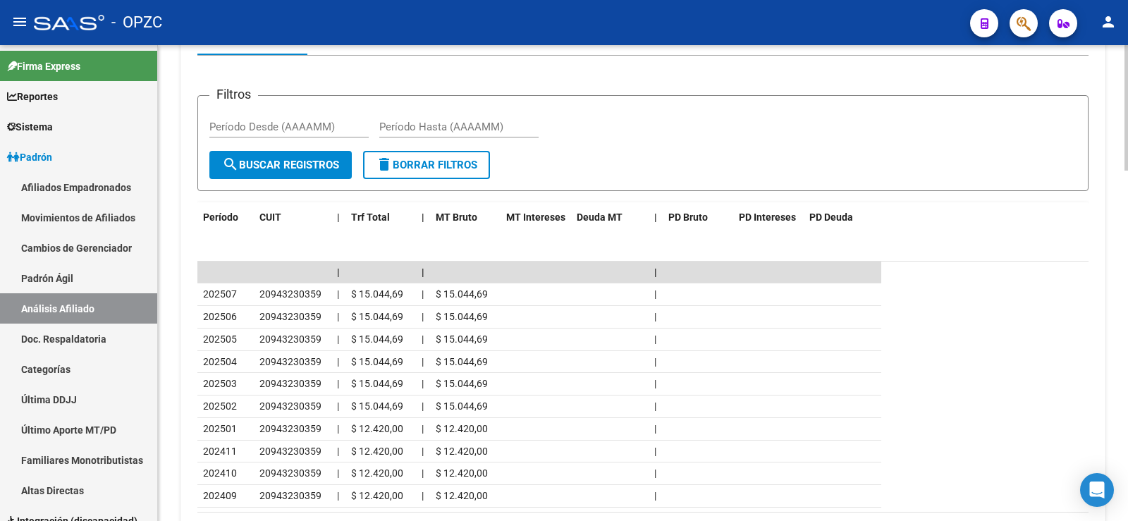
scroll to position [1250, 0]
click at [1066, 520] on icon "go to next page" at bounding box center [1069, 528] width 11 height 17
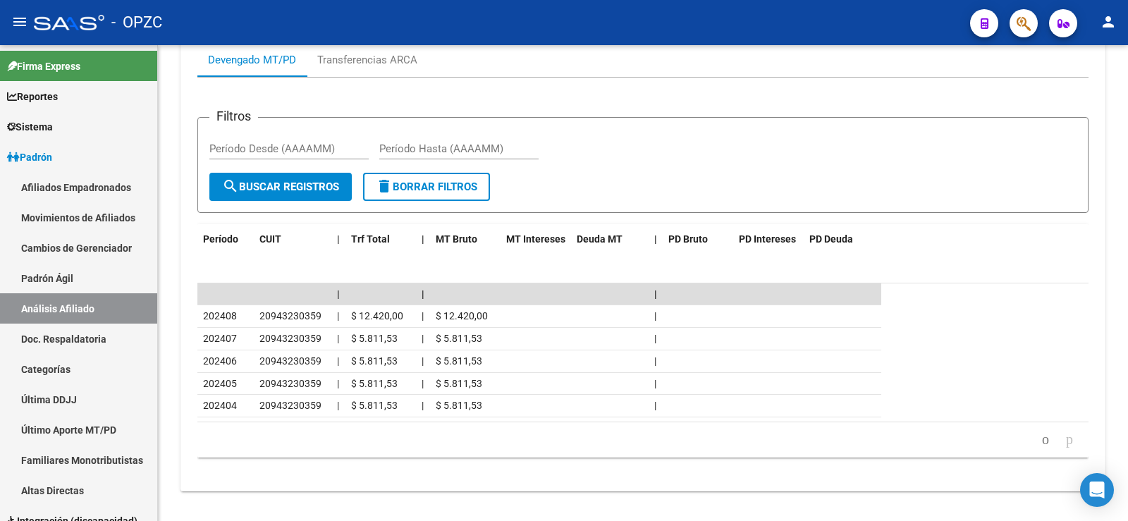
scroll to position [1216, 0]
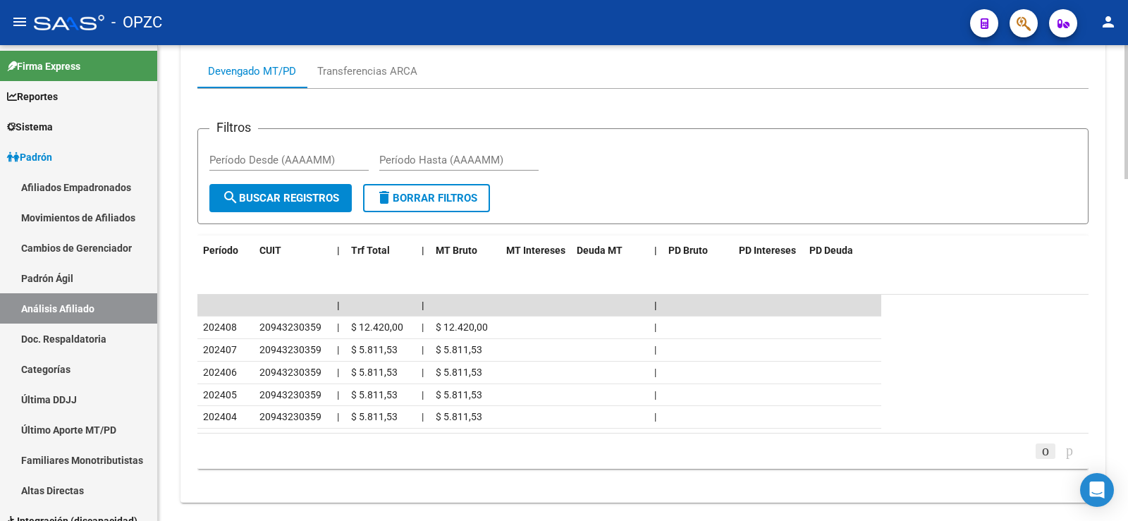
click at [1040, 442] on icon "go to previous page" at bounding box center [1045, 450] width 11 height 17
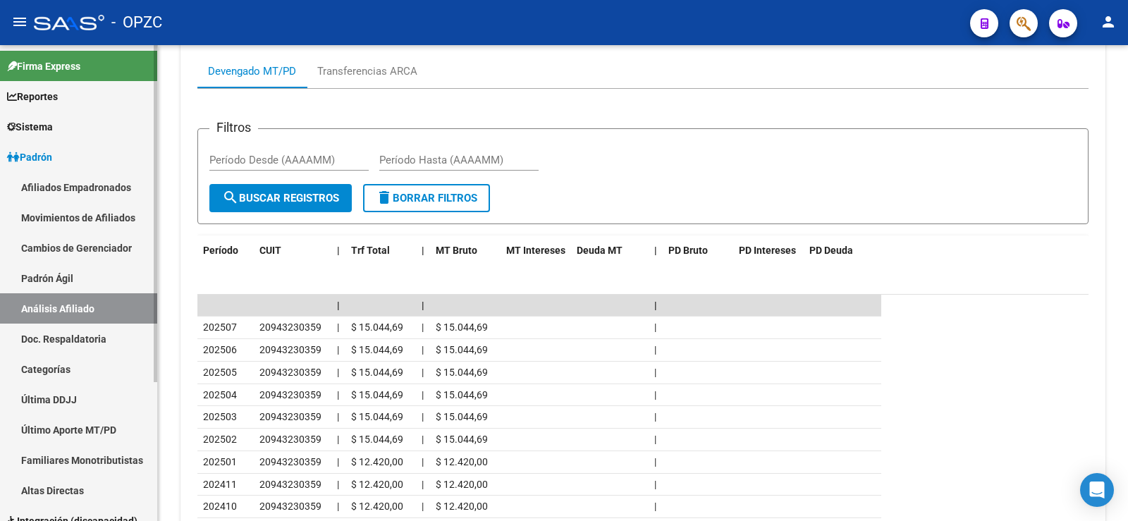
click at [111, 188] on link "Afiliados Empadronados" at bounding box center [78, 187] width 157 height 30
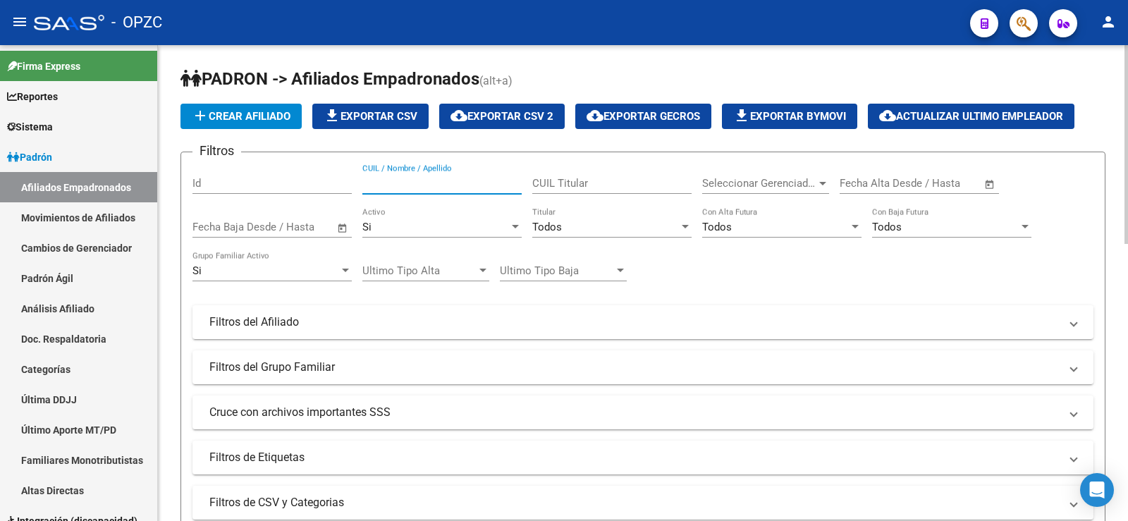
click at [488, 186] on input "CUIL / Nombre / Apellido" at bounding box center [441, 183] width 159 height 13
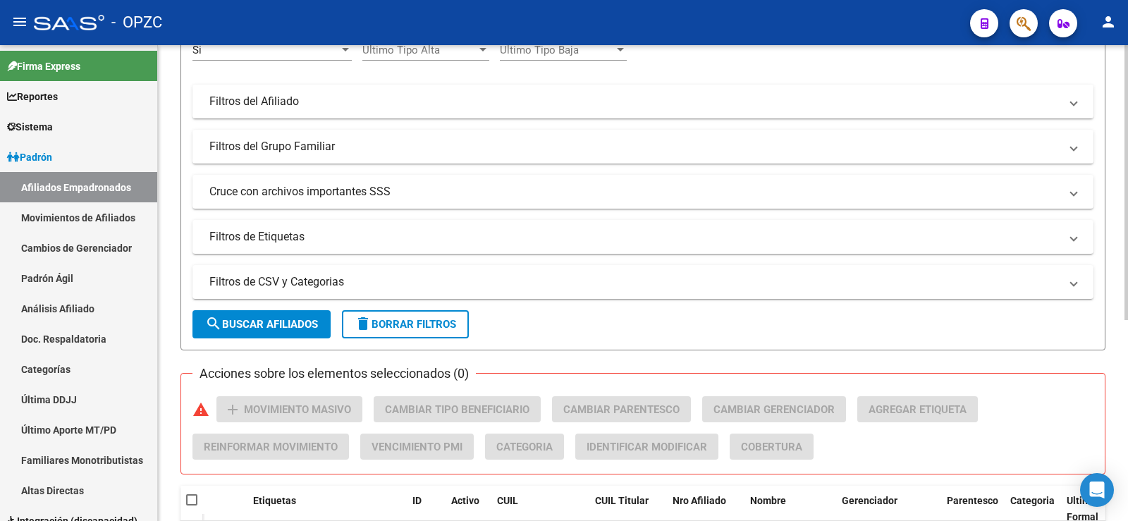
scroll to position [348, 0]
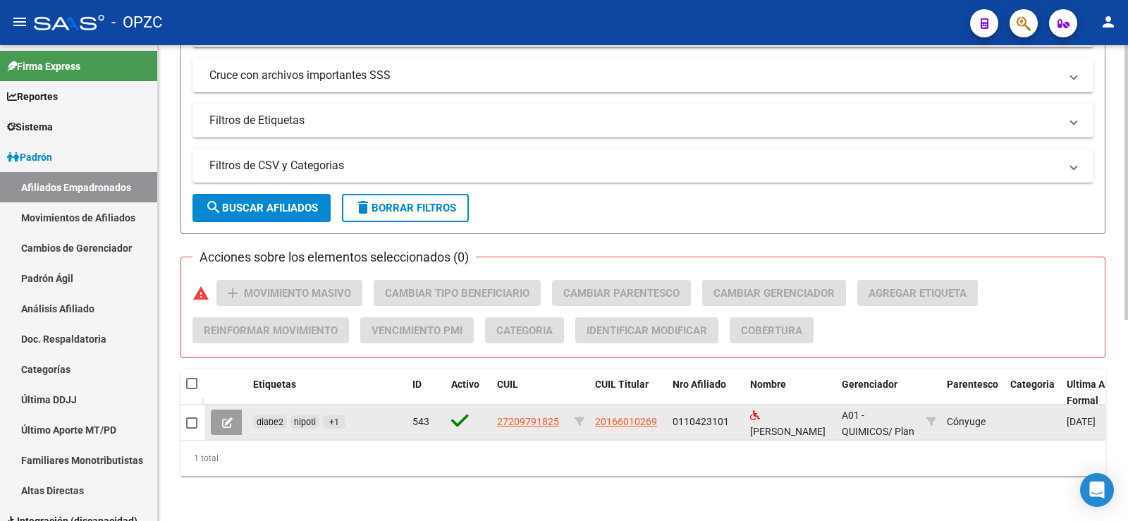
type input "pardo"
click at [224, 417] on icon at bounding box center [227, 422] width 11 height 11
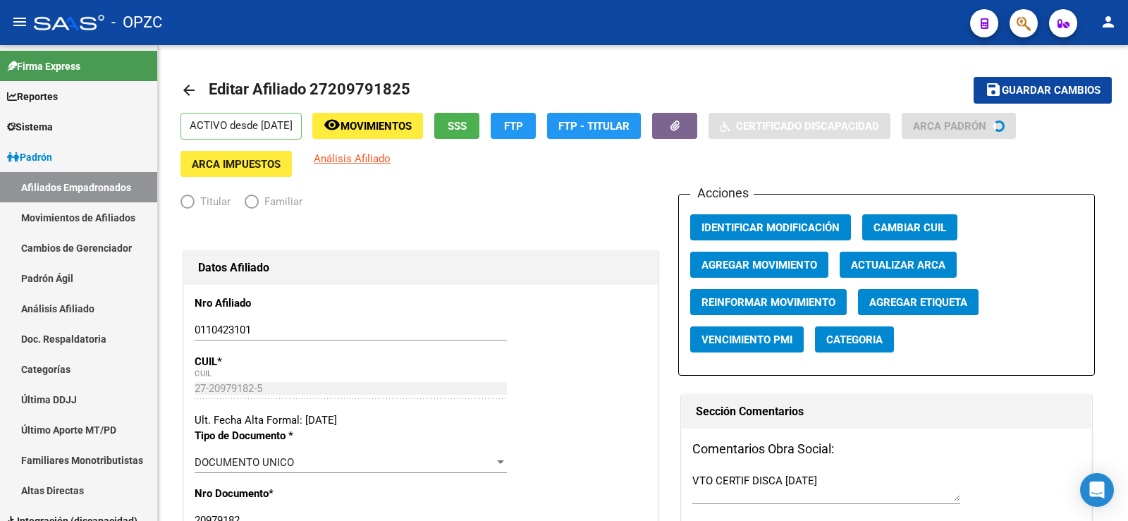
radio input "true"
type input "30-50350872-5"
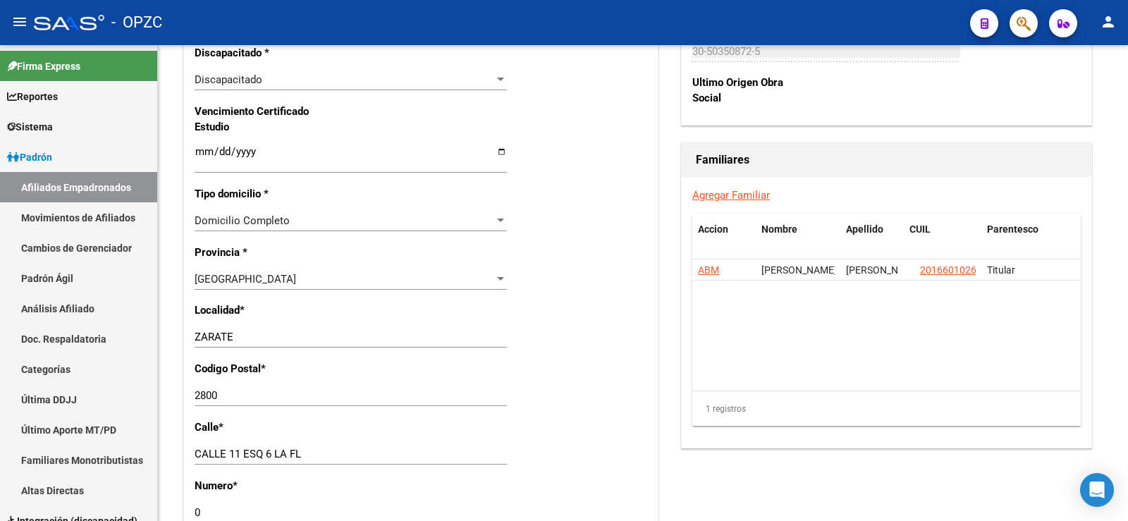
scroll to position [1340, 0]
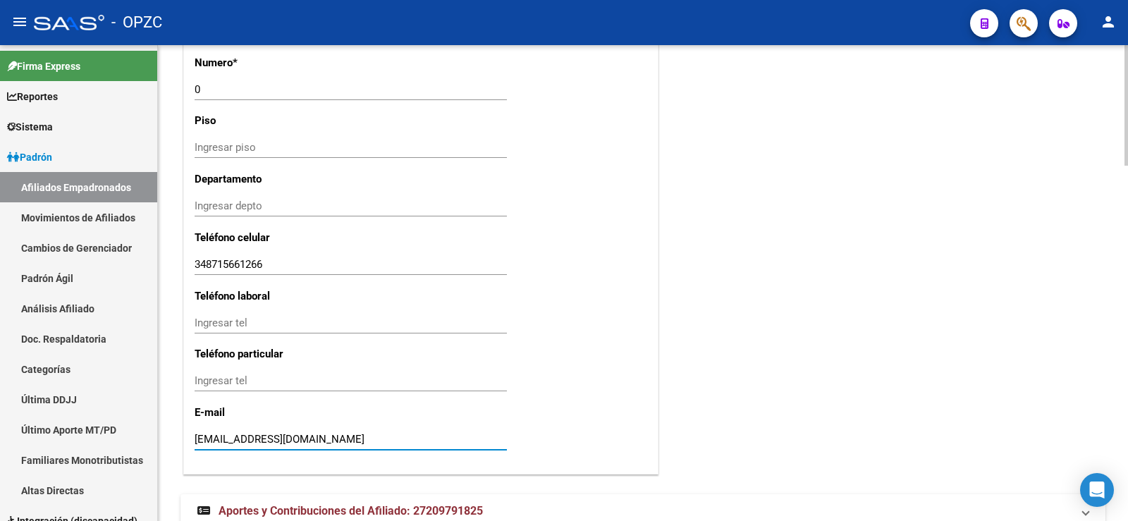
drag, startPoint x: 332, startPoint y: 440, endPoint x: 195, endPoint y: 439, distance: 136.8
click at [195, 439] on input "[EMAIL_ADDRESS][DOMAIN_NAME]" at bounding box center [351, 439] width 312 height 13
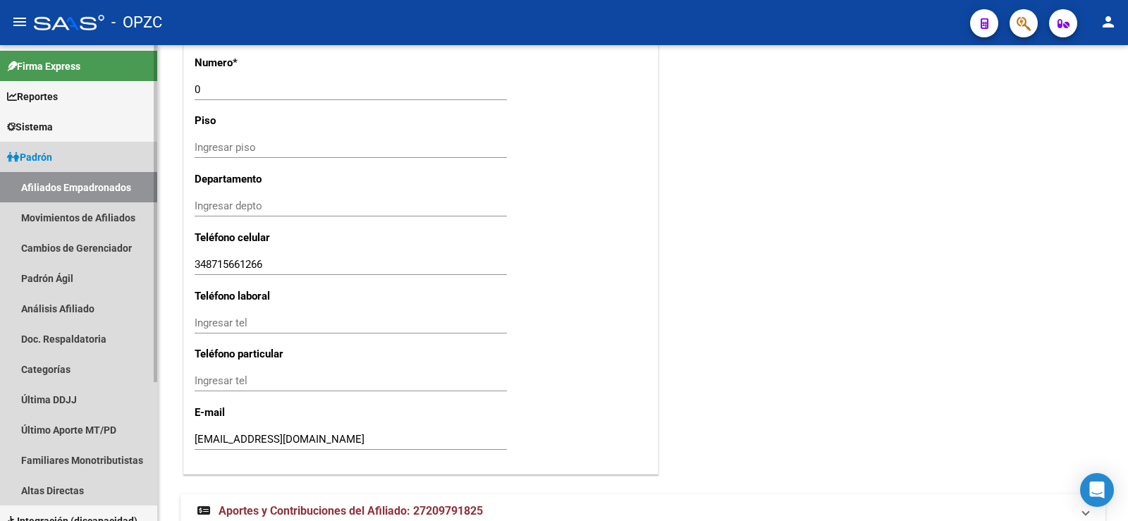
click at [82, 183] on link "Afiliados Empadronados" at bounding box center [78, 187] width 157 height 30
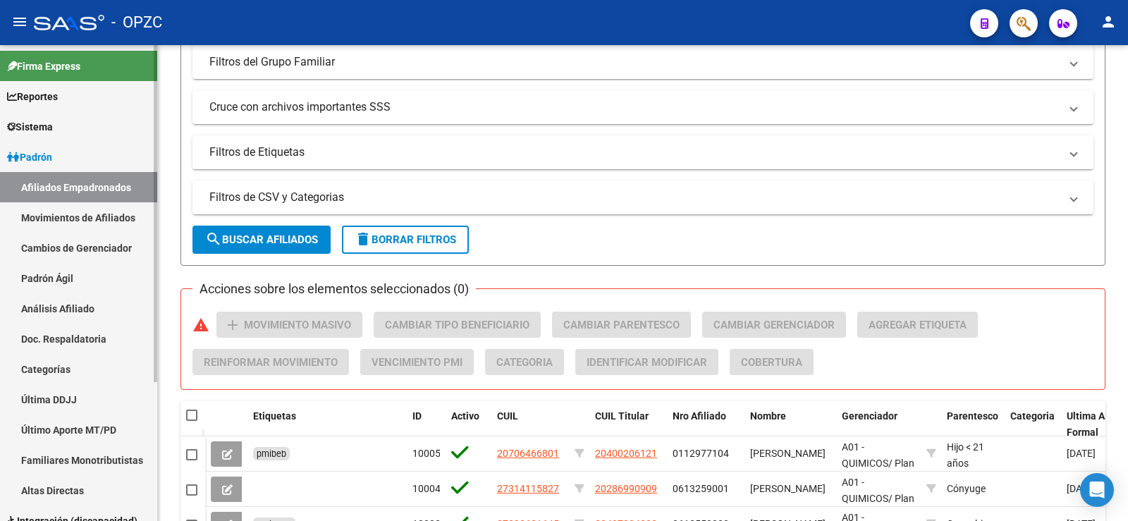
scroll to position [665, 0]
